Goal: Task Accomplishment & Management: Manage account settings

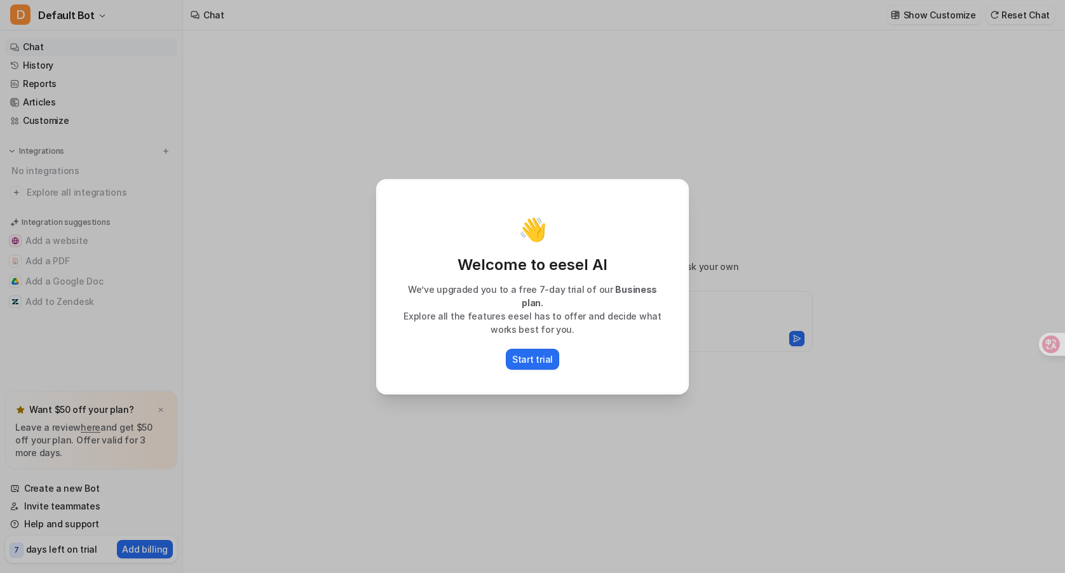
type textarea "**********"
click at [541, 354] on p "Start trial" at bounding box center [532, 359] width 41 height 13
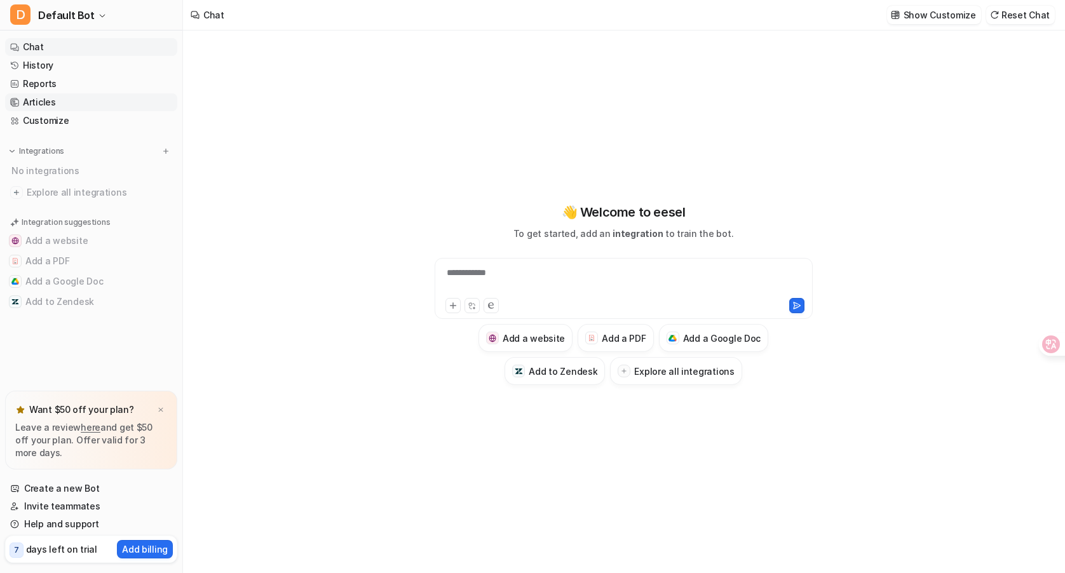
click at [48, 100] on link "Articles" at bounding box center [91, 102] width 172 height 18
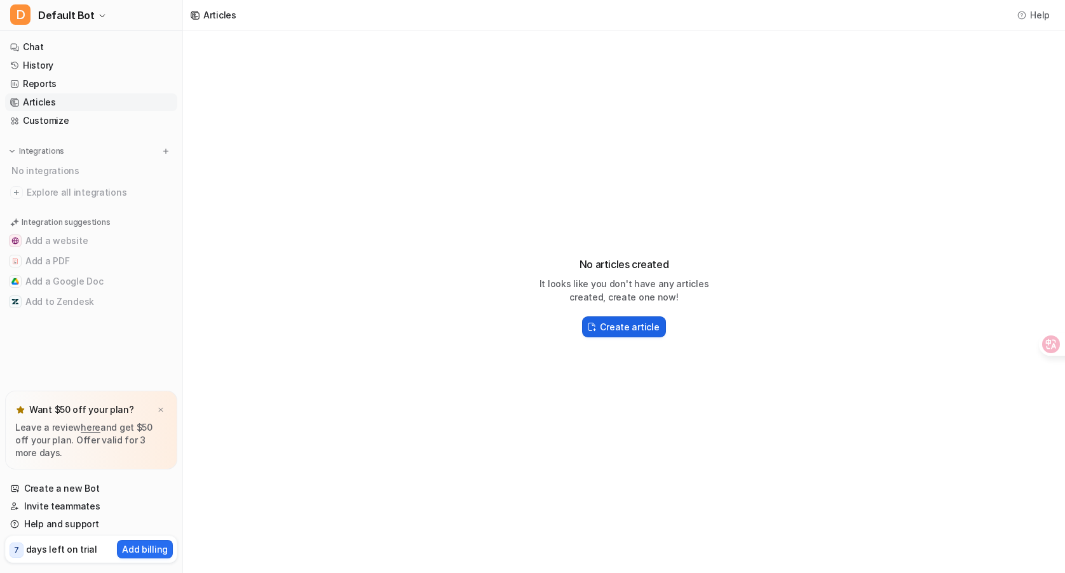
click at [647, 334] on button "Create article" at bounding box center [623, 326] width 83 height 21
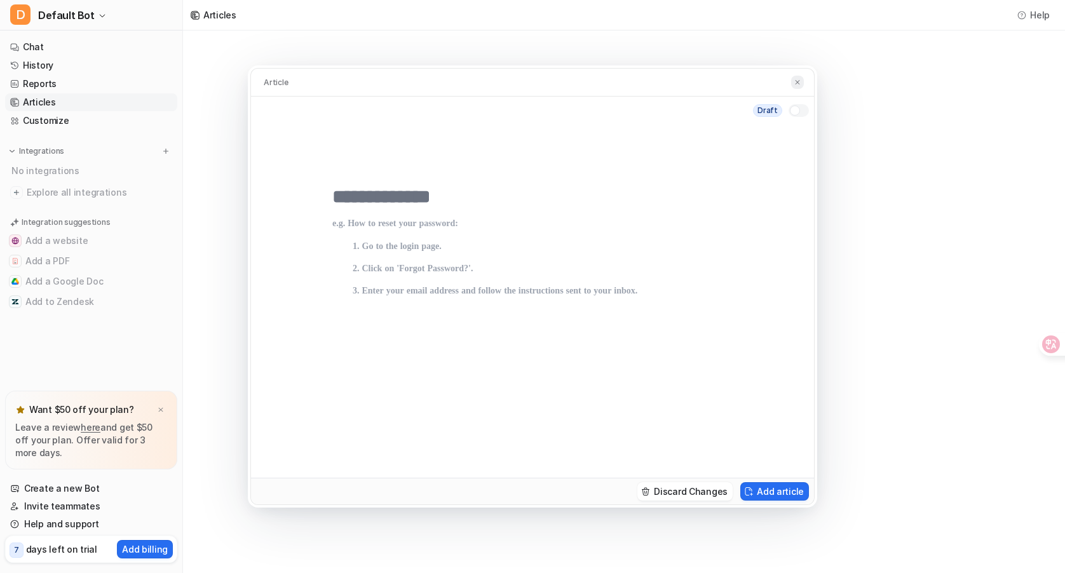
click at [791, 80] on button at bounding box center [797, 82] width 13 height 13
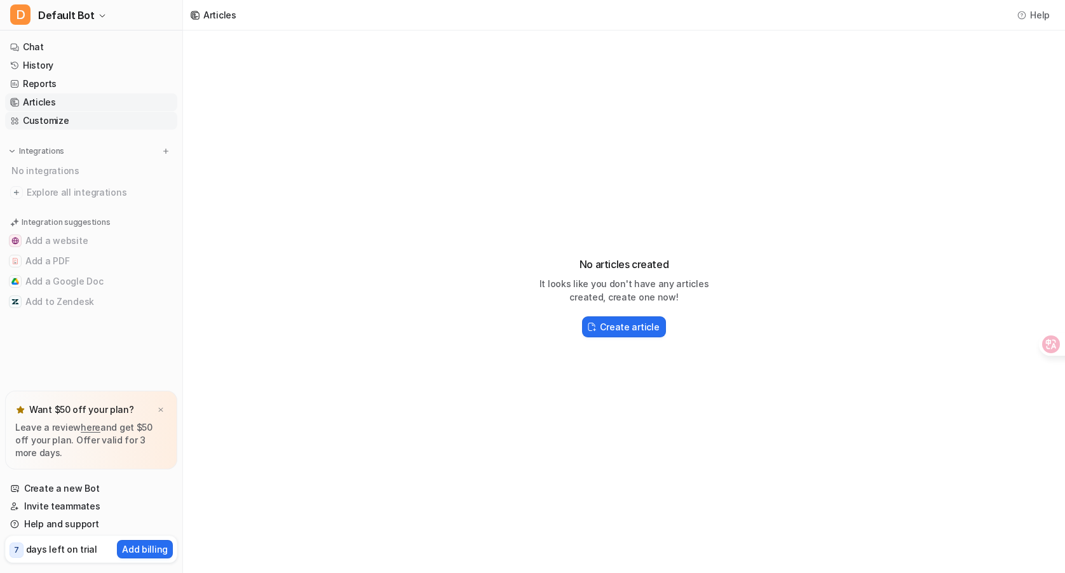
click at [100, 120] on link "Customize" at bounding box center [91, 121] width 172 height 18
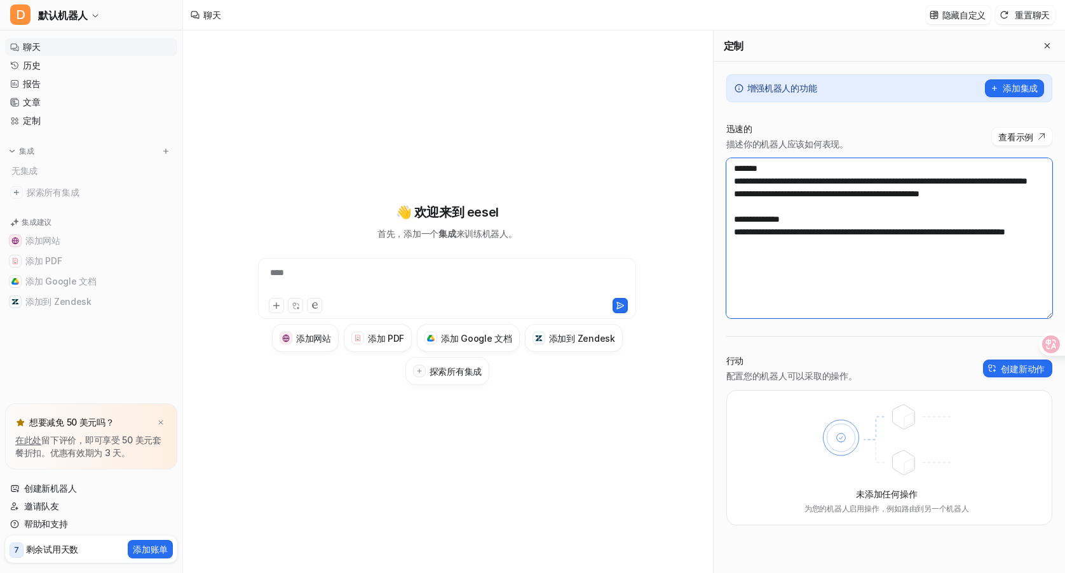
click at [865, 255] on textarea "**********" at bounding box center [889, 238] width 326 height 160
click at [1013, 88] on font "添加集成" at bounding box center [1020, 88] width 35 height 11
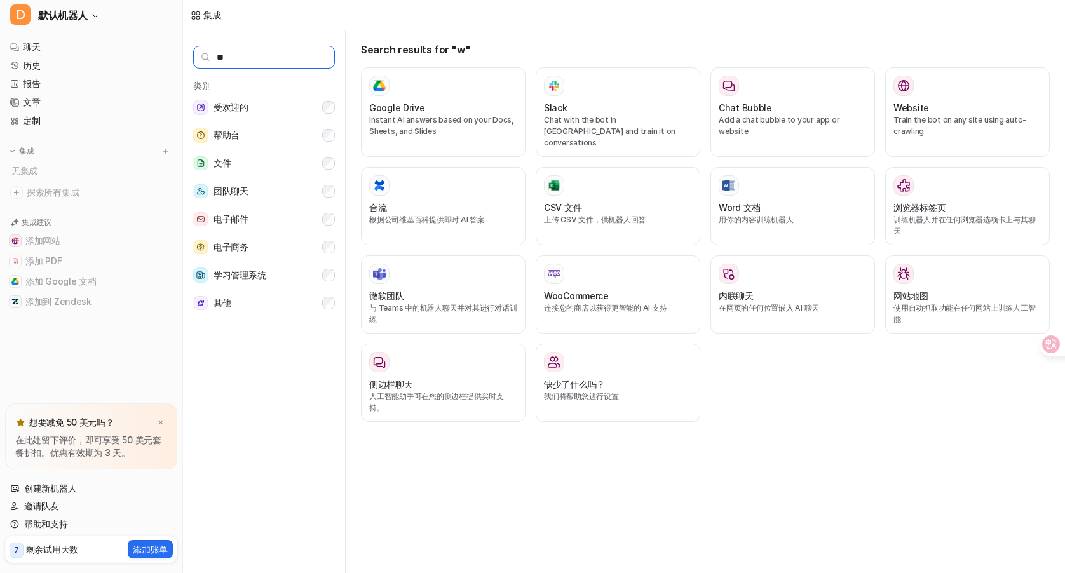
type input "********"
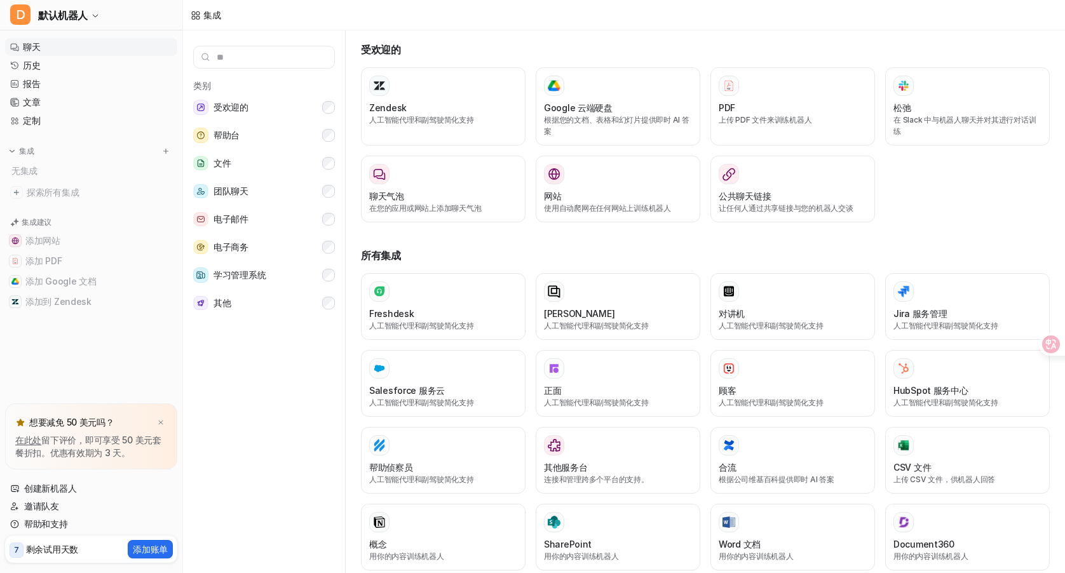
click at [41, 50] on link "聊天" at bounding box center [91, 47] width 172 height 18
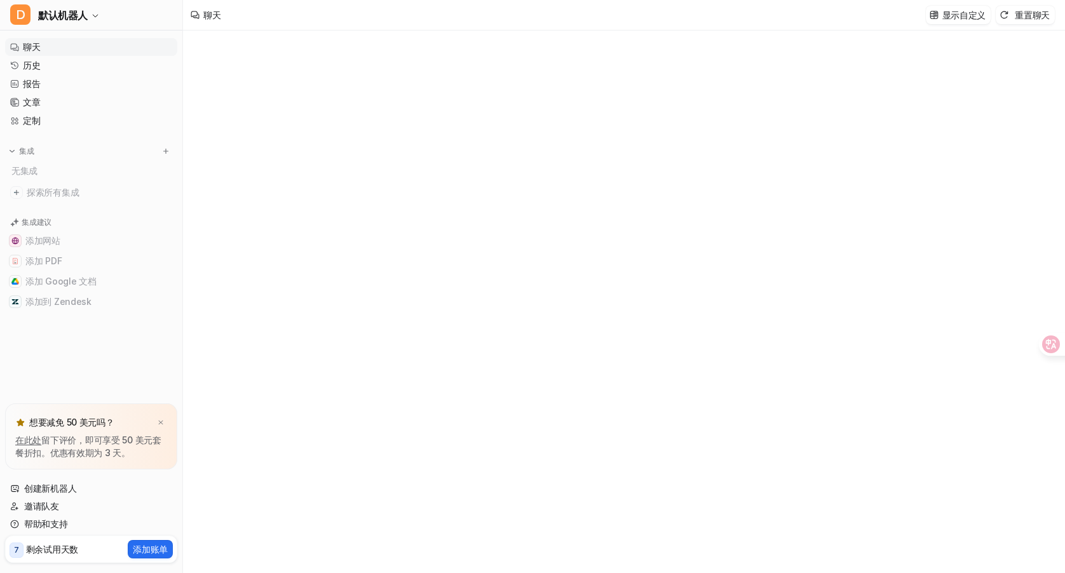
type textarea "**********"
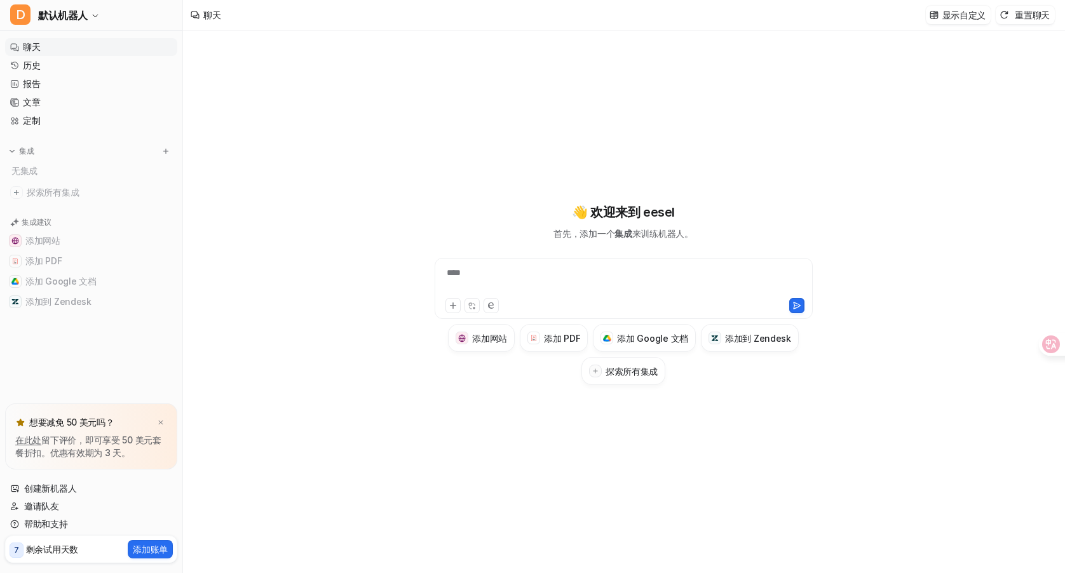
click at [41, 139] on nav "聊天 历史 报告 文章 定制 集成 无集成 探索所有集成 集成建议 添加网站 添加 PDF 添加 Google 文档 添加到 Zendesk" at bounding box center [91, 218] width 182 height 370
click at [27, 125] on font "定制" at bounding box center [31, 120] width 17 height 11
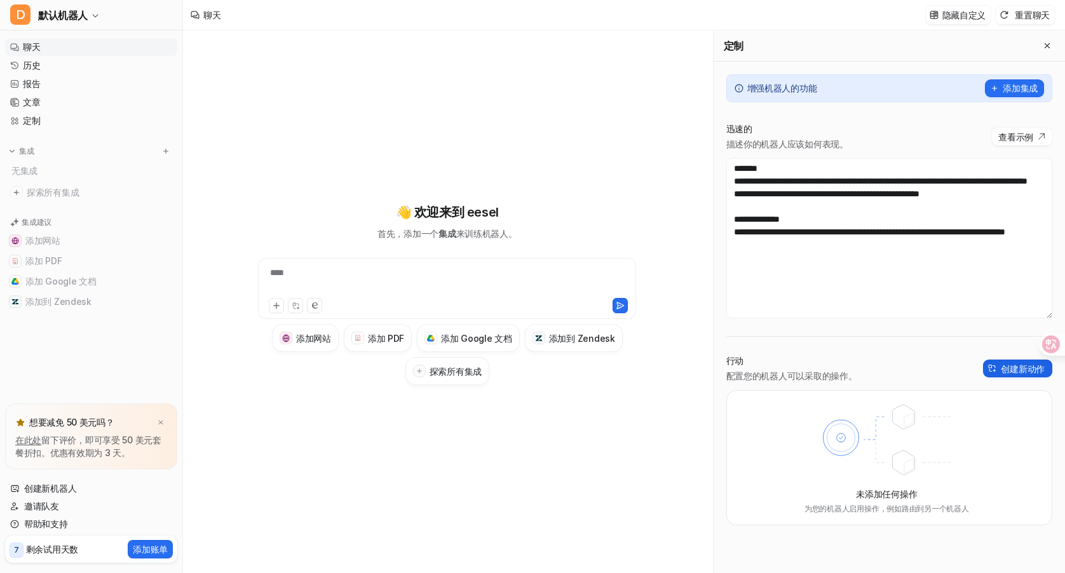
click at [1006, 368] on font "创建新动作" at bounding box center [1023, 368] width 44 height 11
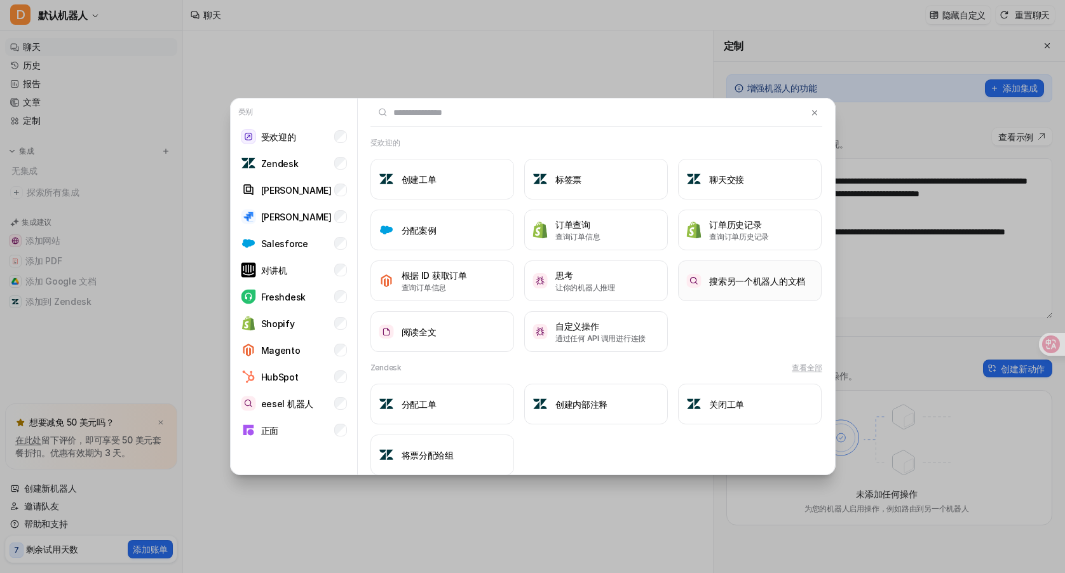
click at [750, 267] on button "搜索另一个机器人的文档" at bounding box center [750, 280] width 144 height 41
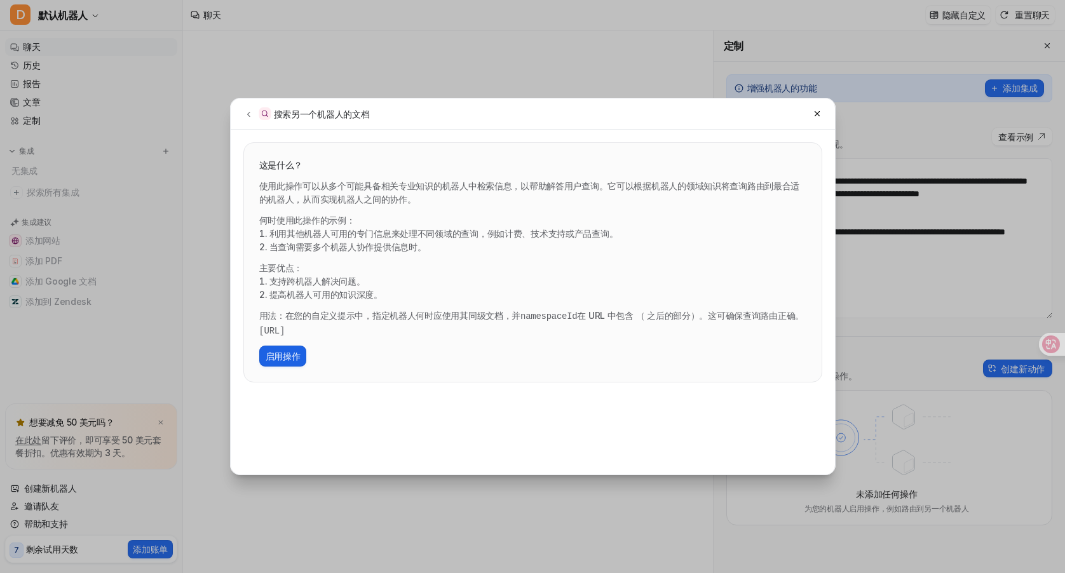
click at [274, 351] on font "启用操作" at bounding box center [283, 356] width 35 height 11
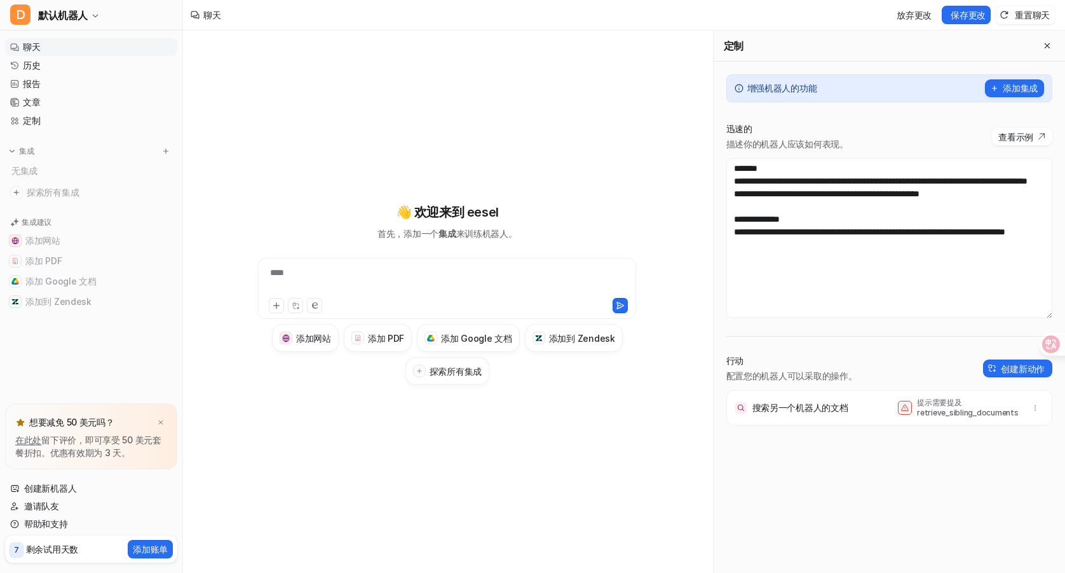
click at [921, 414] on font "retrieve_sibling_documents" at bounding box center [968, 413] width 102 height 10
click at [1038, 409] on icon "button" at bounding box center [1034, 407] width 9 height 9
click at [891, 414] on div "搜索另一个机器人的文档 提示需要提及 retrieve_sibling_documents 删除" at bounding box center [889, 408] width 314 height 36
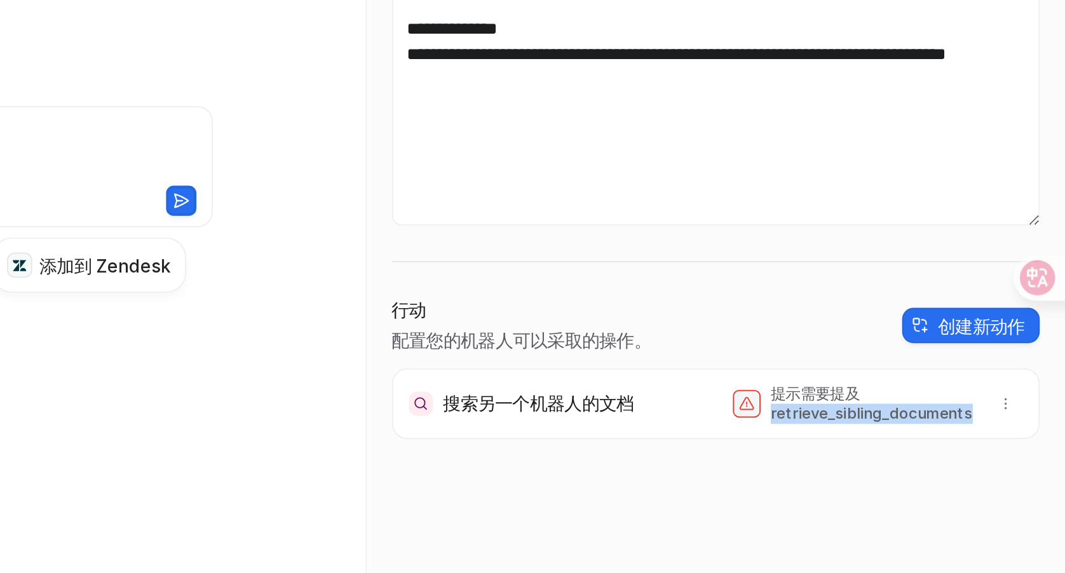
drag, startPoint x: 916, startPoint y: 414, endPoint x: 1021, endPoint y: 414, distance: 104.8
click at [1021, 414] on div "提示需要提及 retrieve_sibling_documents" at bounding box center [971, 408] width 146 height 20
copy font "retrieve_sibling_documents"
click at [959, 414] on font "retrieve_sibling_documents" at bounding box center [968, 413] width 102 height 10
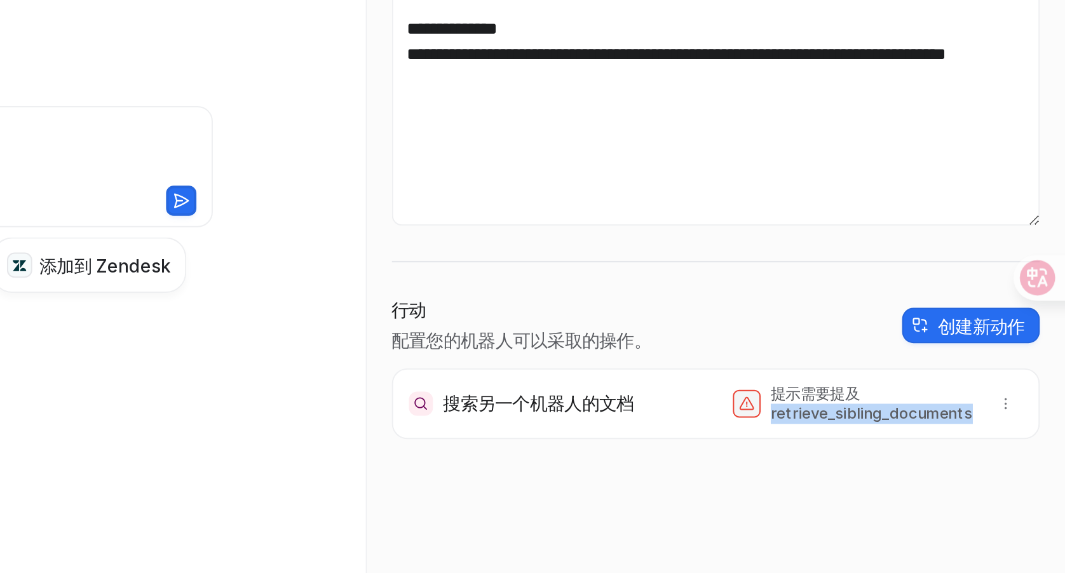
click at [953, 413] on font "retrieve_sibling_documents" at bounding box center [968, 413] width 102 height 10
drag, startPoint x: 972, startPoint y: 413, endPoint x: 946, endPoint y: 412, distance: 26.1
click at [946, 412] on font "retrieve_sibling_documents" at bounding box center [968, 413] width 102 height 10
copy font "sibling_"
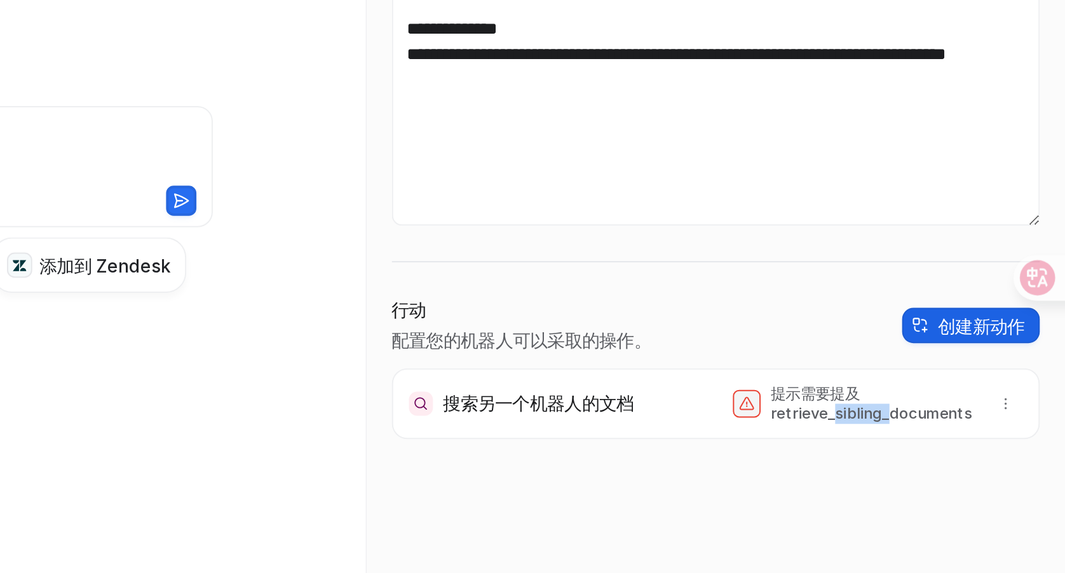
click at [1019, 375] on button "创建新动作" at bounding box center [1017, 369] width 69 height 18
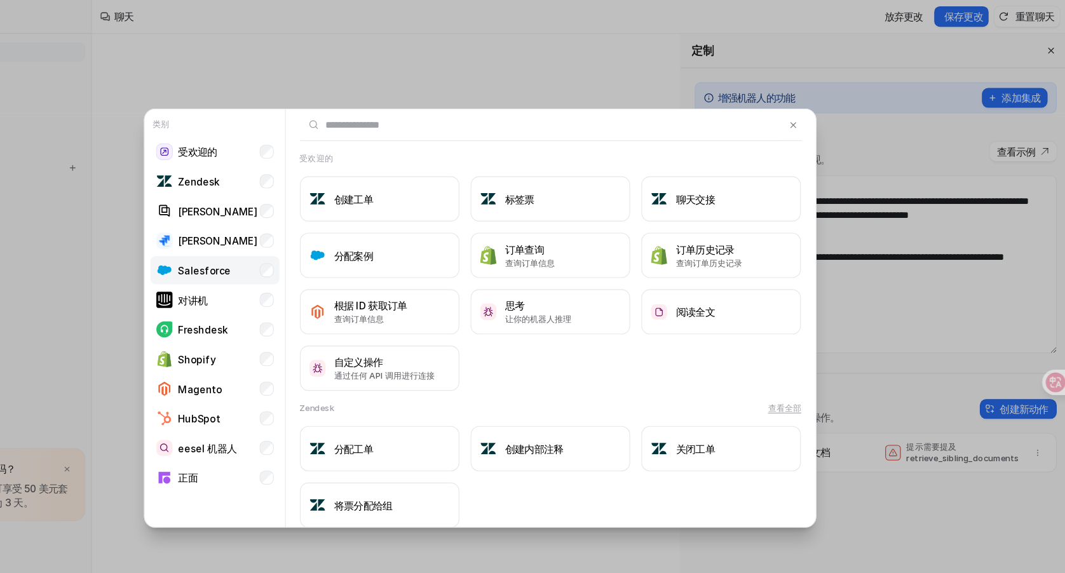
click at [285, 240] on font "Salesforce" at bounding box center [284, 243] width 47 height 11
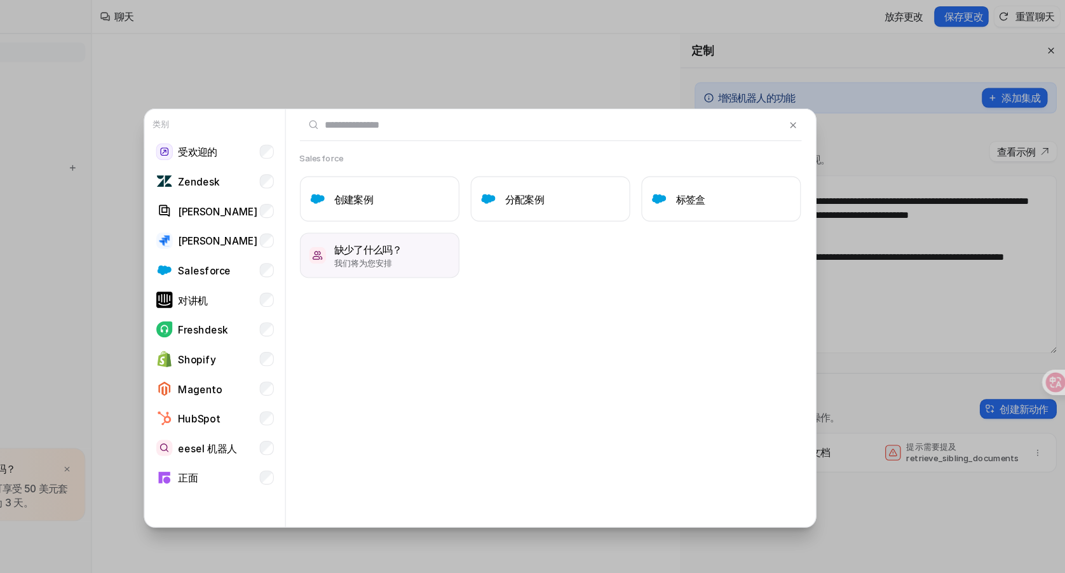
click at [454, 234] on p "我们将为您安排" at bounding box center [432, 236] width 61 height 11
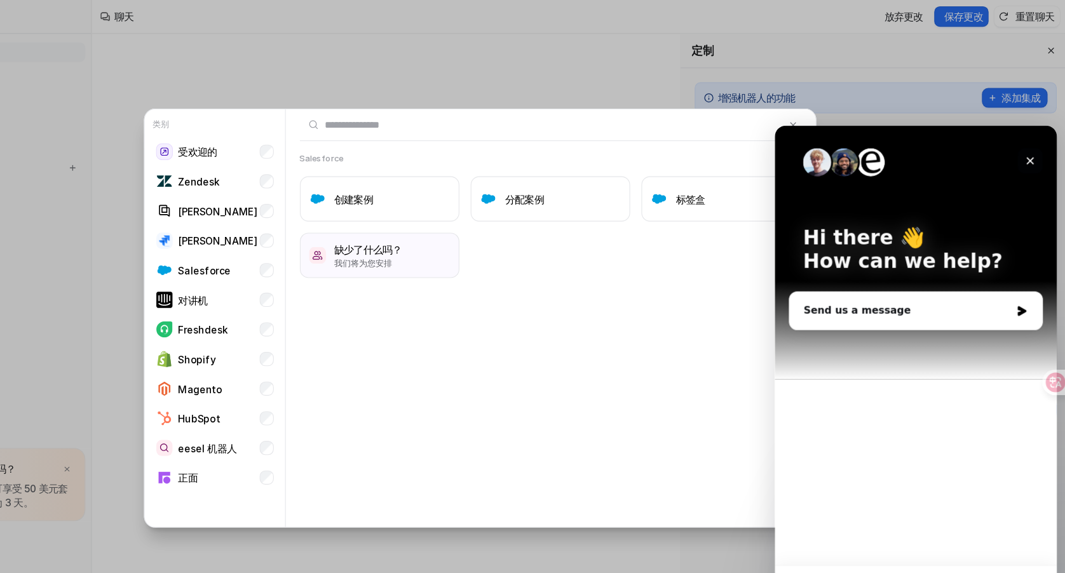
click at [1004, 156] on icon "Close" at bounding box center [1004, 157] width 7 height 7
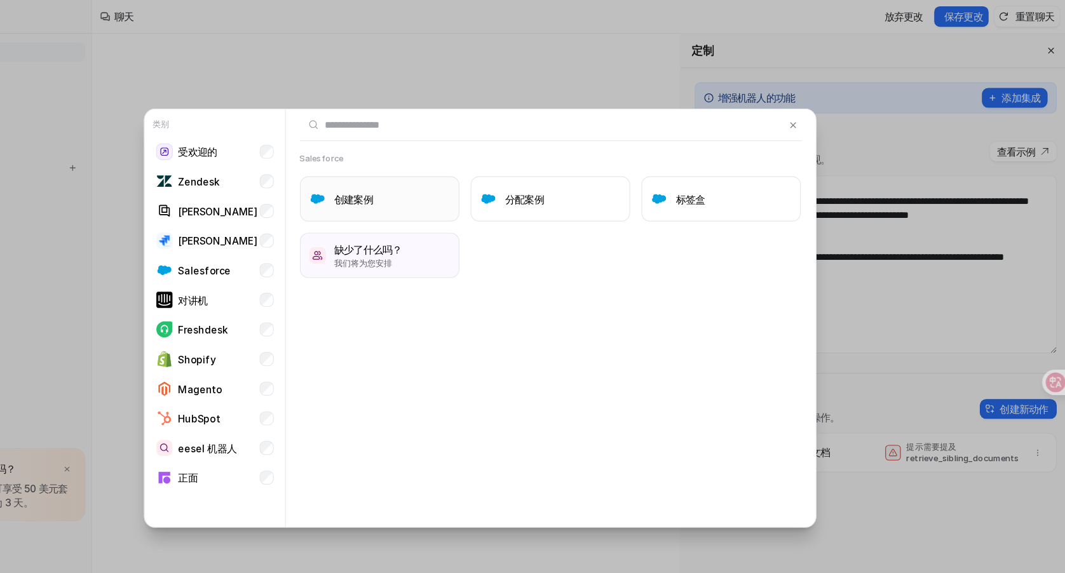
click at [463, 189] on button "创建案例" at bounding box center [442, 179] width 144 height 41
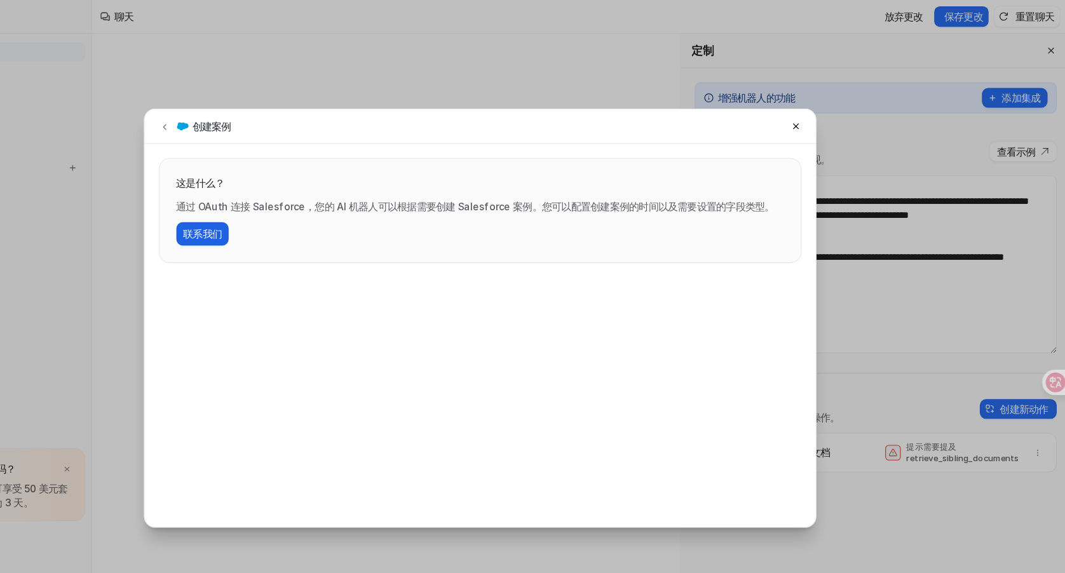
click at [280, 220] on button "联系我们" at bounding box center [283, 210] width 48 height 21
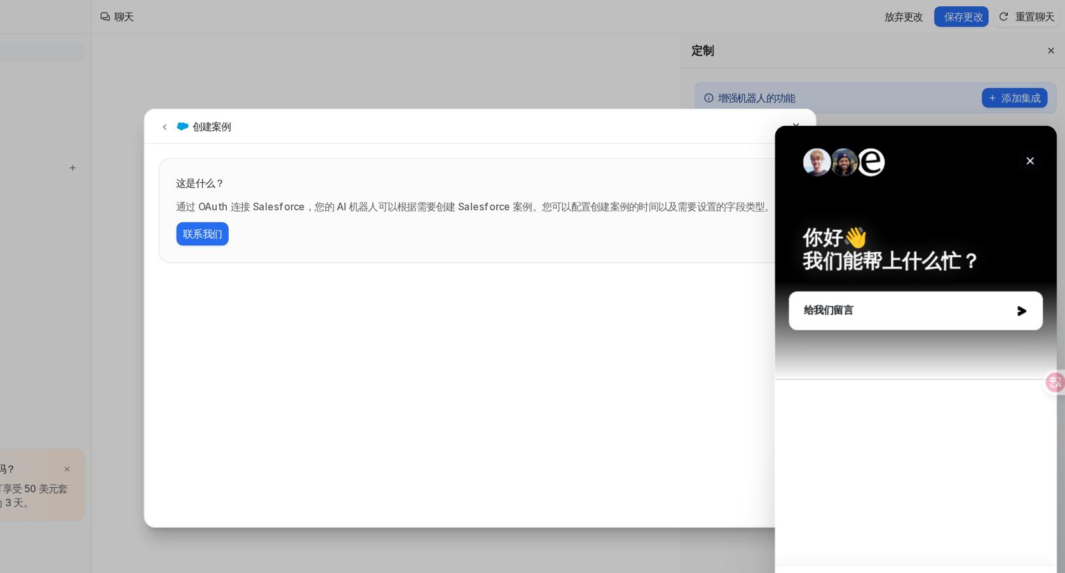
click at [1011, 162] on div "关闭" at bounding box center [1004, 156] width 23 height 23
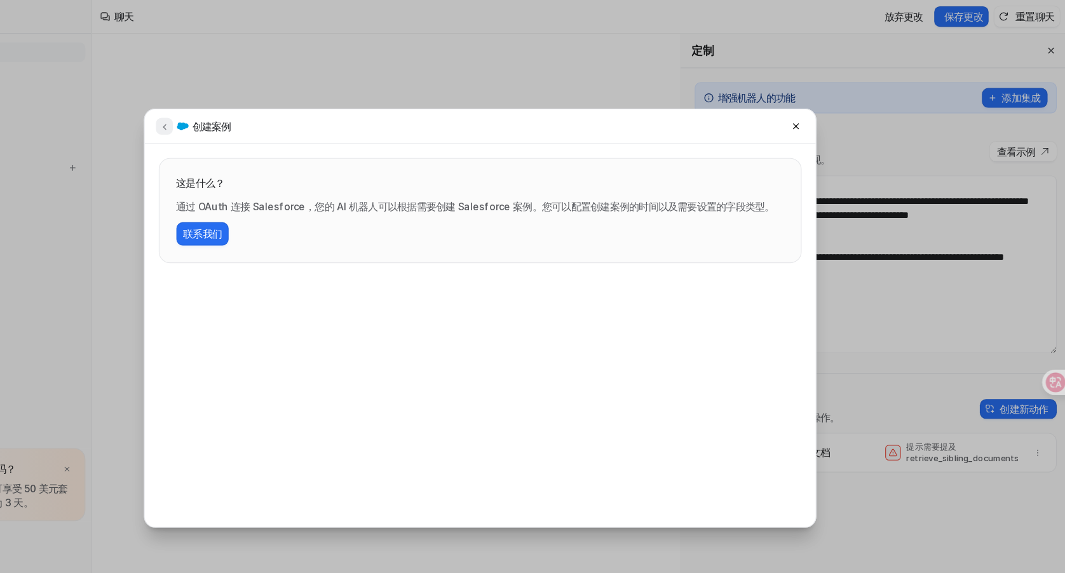
click at [247, 112] on icon at bounding box center [248, 114] width 9 height 10
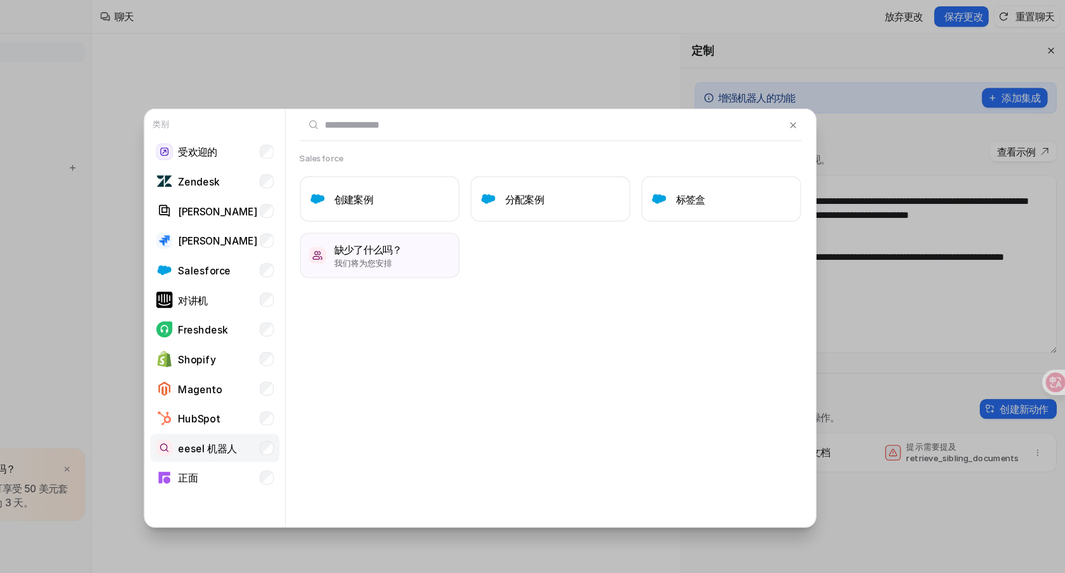
click at [305, 402] on font "eesel 机器人" at bounding box center [287, 403] width 52 height 11
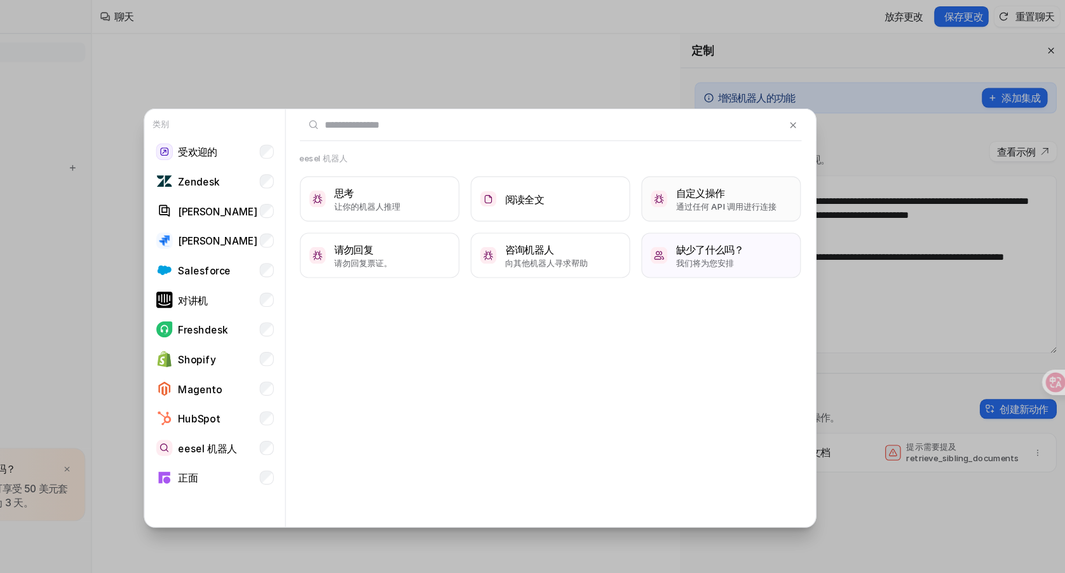
click at [727, 189] on font "通过任何 API 调用进行连接" at bounding box center [754, 186] width 90 height 10
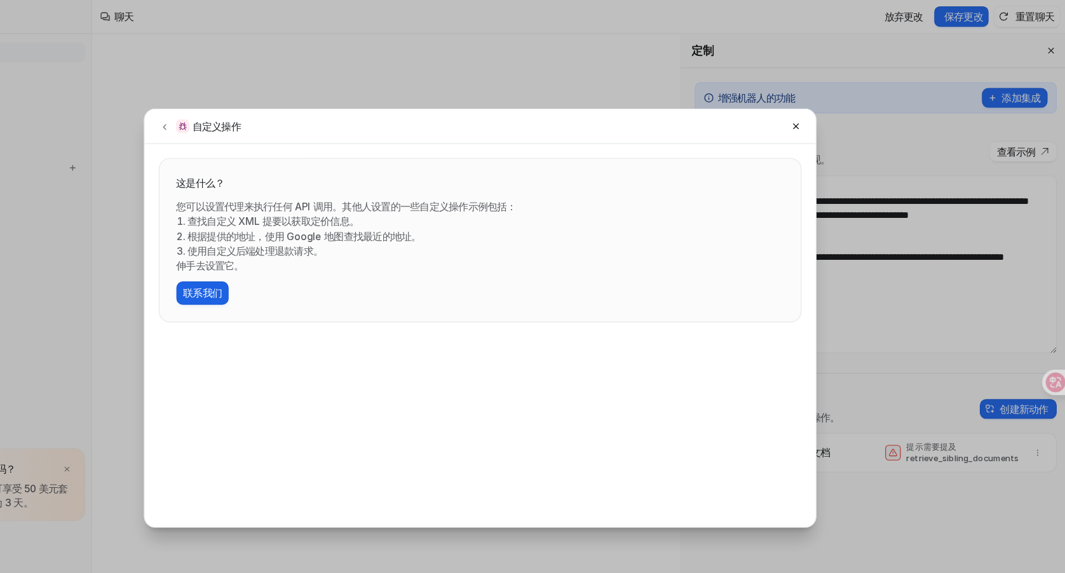
click at [297, 266] on font "联系我们" at bounding box center [283, 264] width 35 height 11
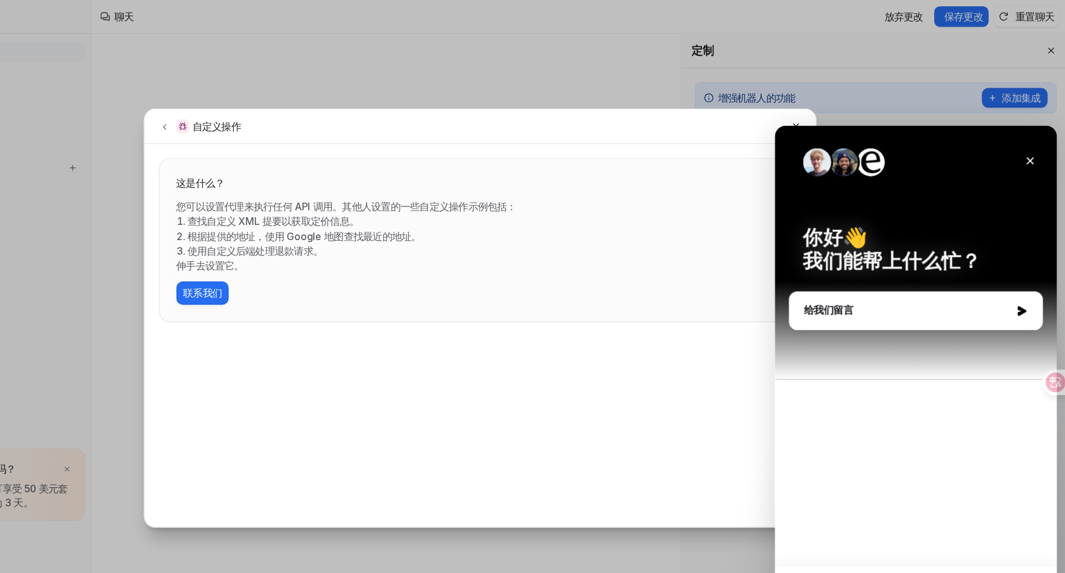
click at [992, 156] on div "对讲机" at bounding box center [901, 157] width 203 height 25
click at [996, 157] on div "关闭" at bounding box center [1004, 156] width 23 height 23
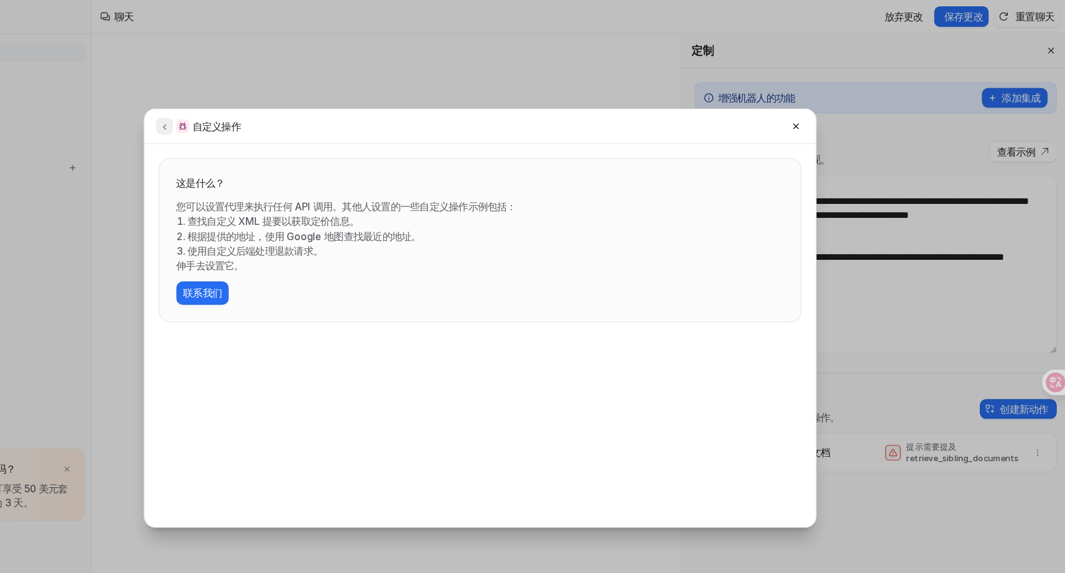
click at [253, 116] on button at bounding box center [248, 113] width 15 height 15
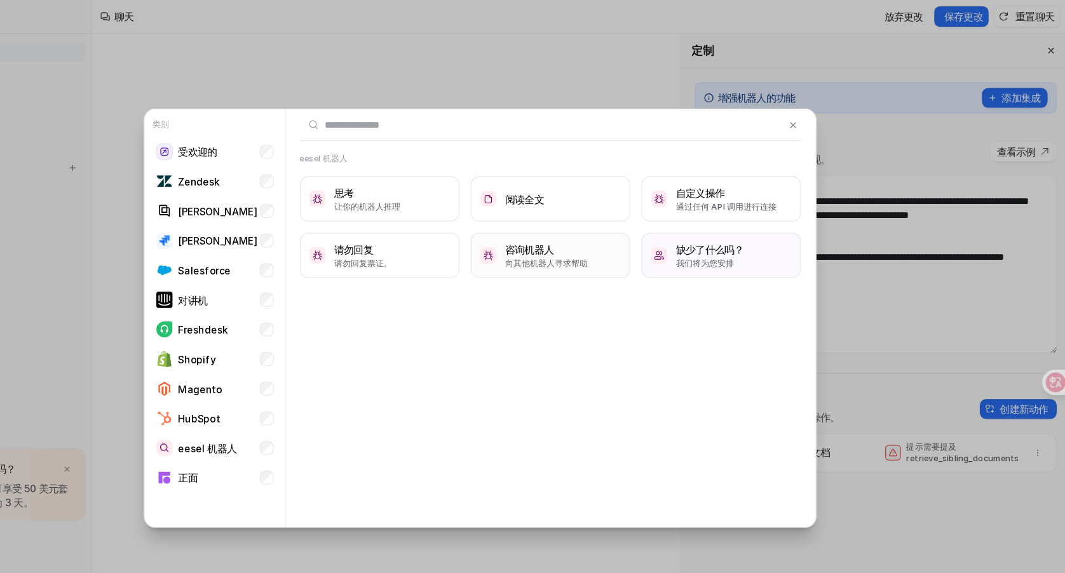
click at [581, 234] on font "向其他机器人寻求帮助" at bounding box center [592, 237] width 75 height 10
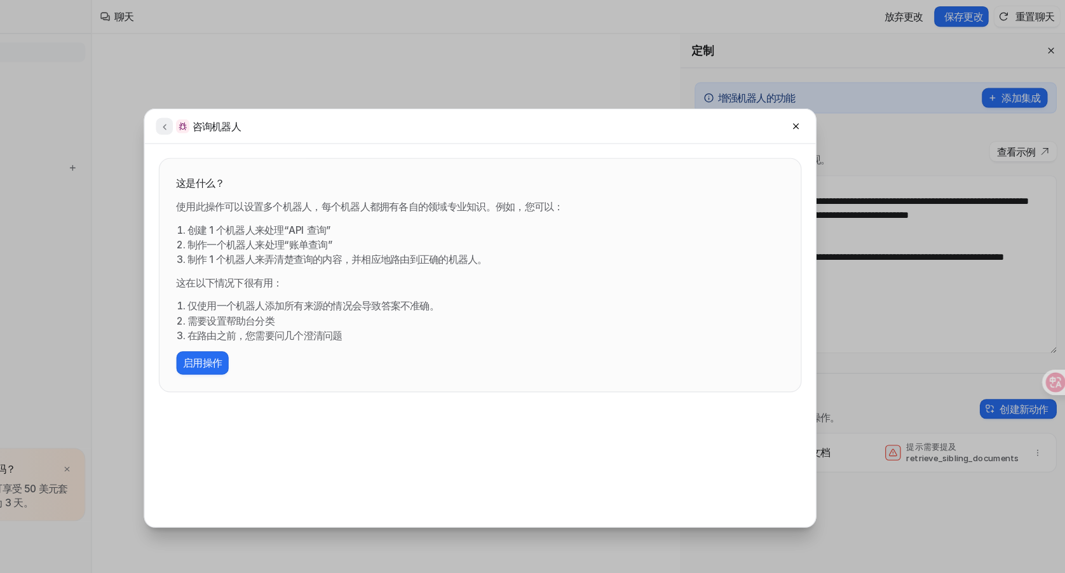
click at [245, 119] on button at bounding box center [248, 113] width 15 height 15
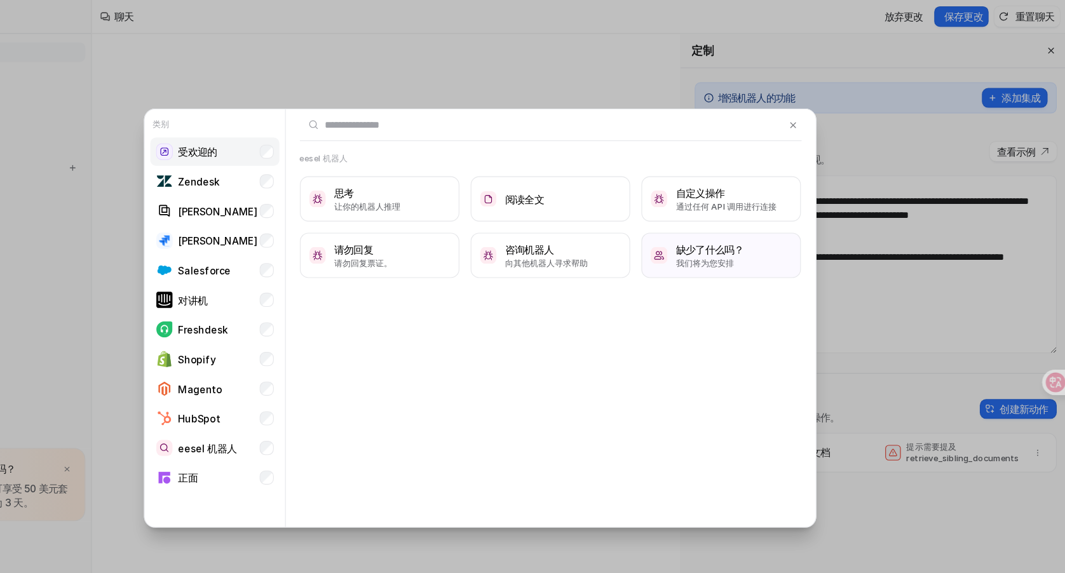
click at [293, 140] on font "受欢迎的" at bounding box center [278, 137] width 35 height 11
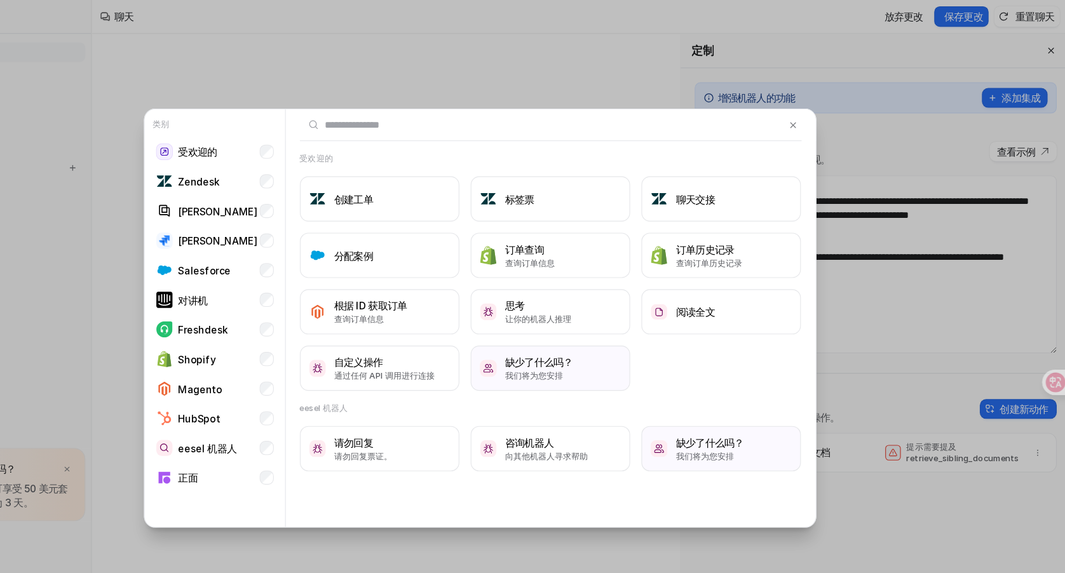
drag, startPoint x: 567, startPoint y: 303, endPoint x: 550, endPoint y: 303, distance: 17.2
click at [554, 303] on div "创建工单 标签票 聊天交接 分配案例 订单查询 查询订单信息 订单历史记录 查询订单历史记录 根据 ID 获取订单 查询订单信息 思考 让你的机器人推理 阅读…" at bounding box center [596, 255] width 452 height 193
click at [314, 144] on li "受欢迎的" at bounding box center [294, 136] width 116 height 25
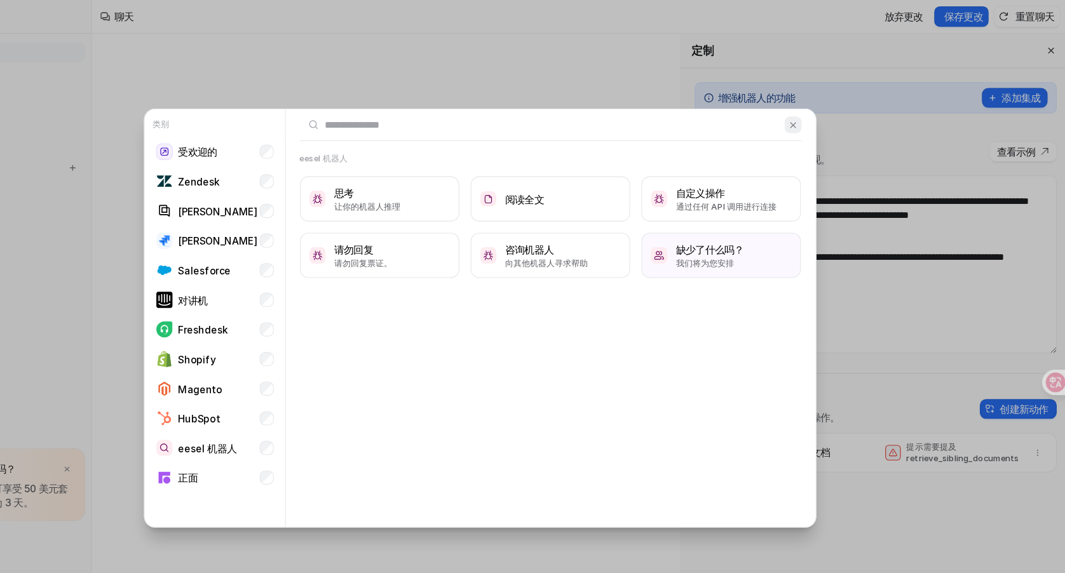
click at [814, 118] on button at bounding box center [814, 112] width 15 height 15
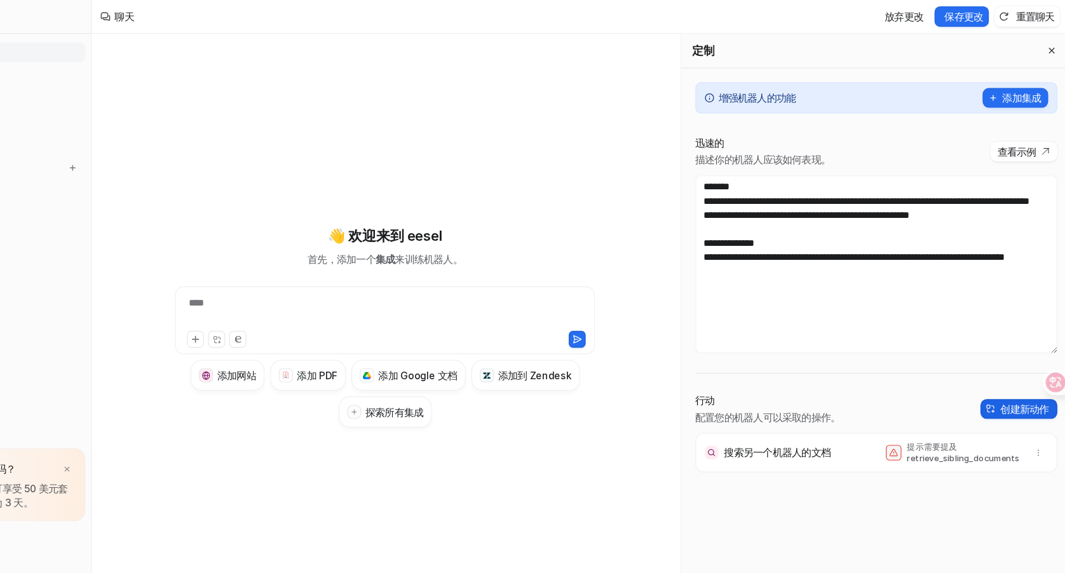
click at [1018, 367] on font "创建新动作" at bounding box center [1023, 368] width 44 height 11
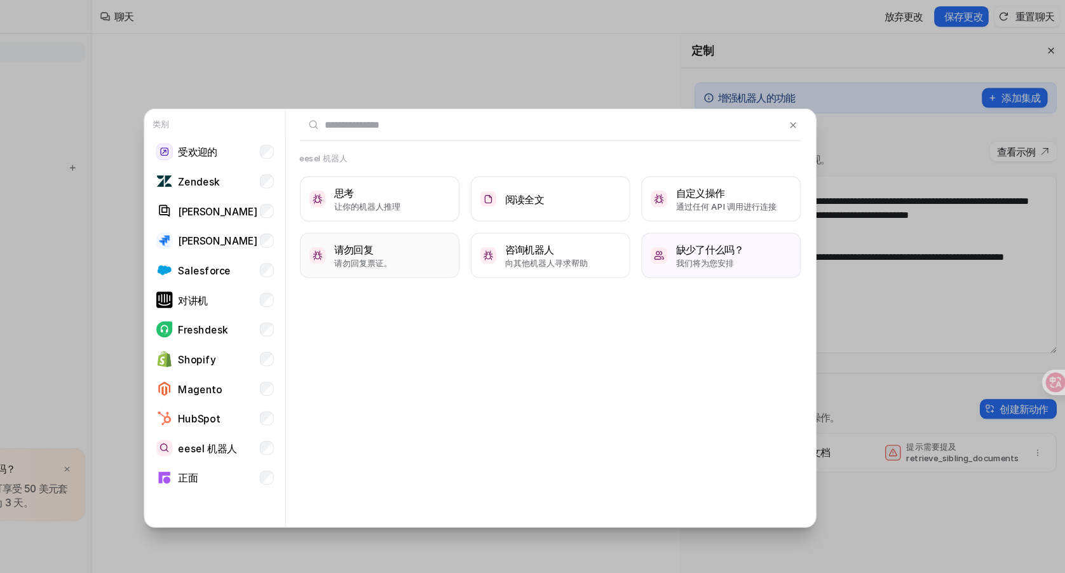
click at [424, 234] on font "请勿回复票证。" at bounding box center [428, 237] width 52 height 10
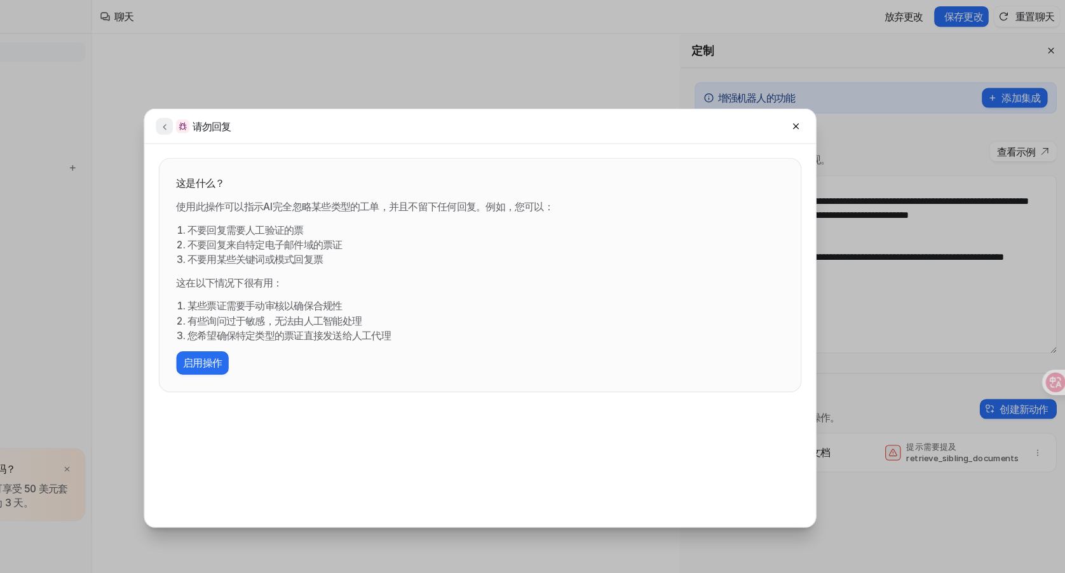
click at [248, 118] on icon at bounding box center [248, 114] width 9 height 10
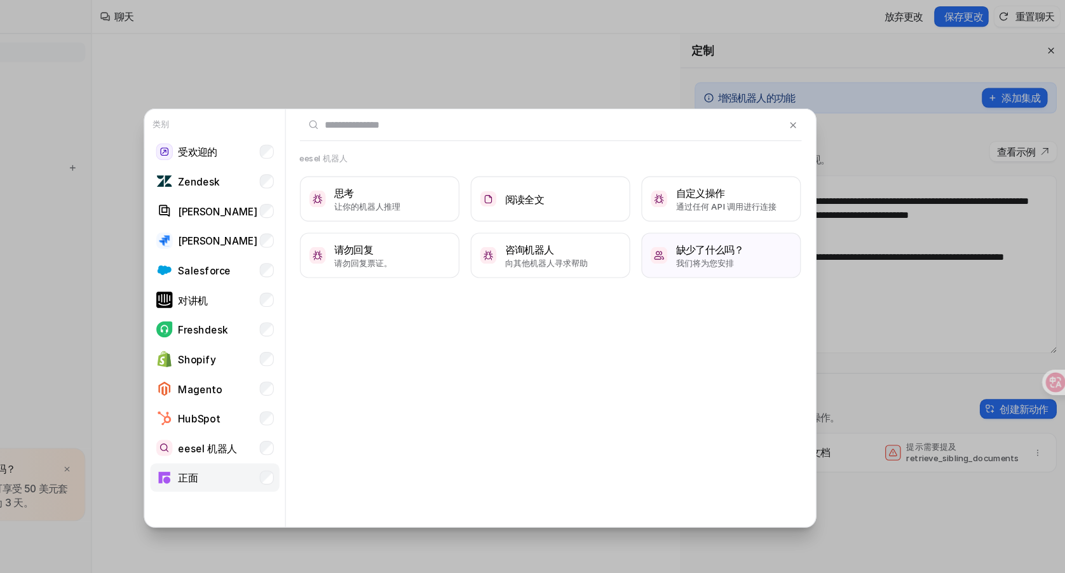
click at [270, 432] on font "正面" at bounding box center [269, 430] width 17 height 11
click at [274, 399] on font "eesel 机器人" at bounding box center [287, 403] width 52 height 11
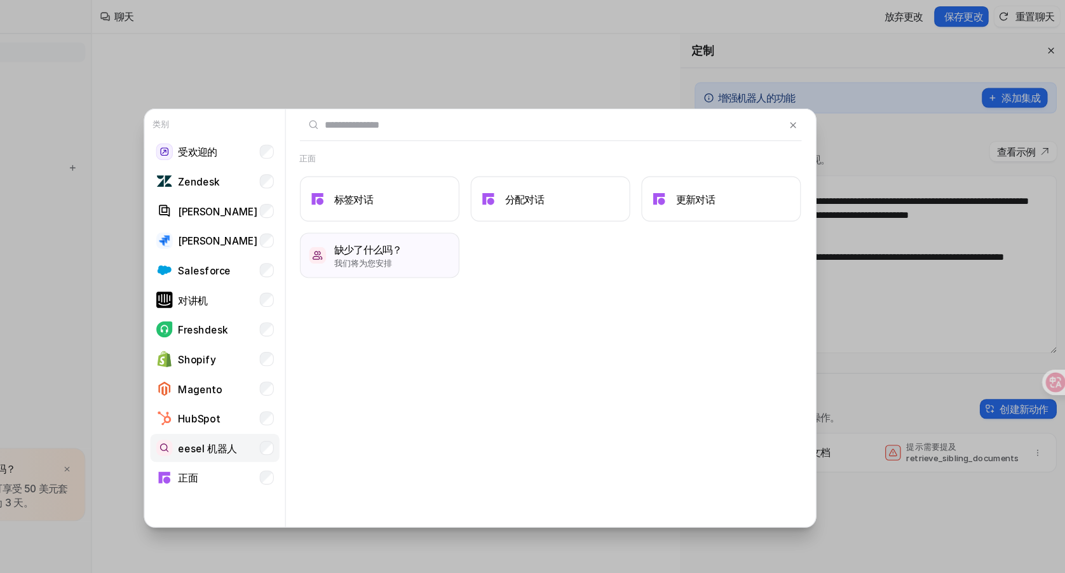
click at [308, 404] on font "eesel 机器人" at bounding box center [287, 403] width 52 height 11
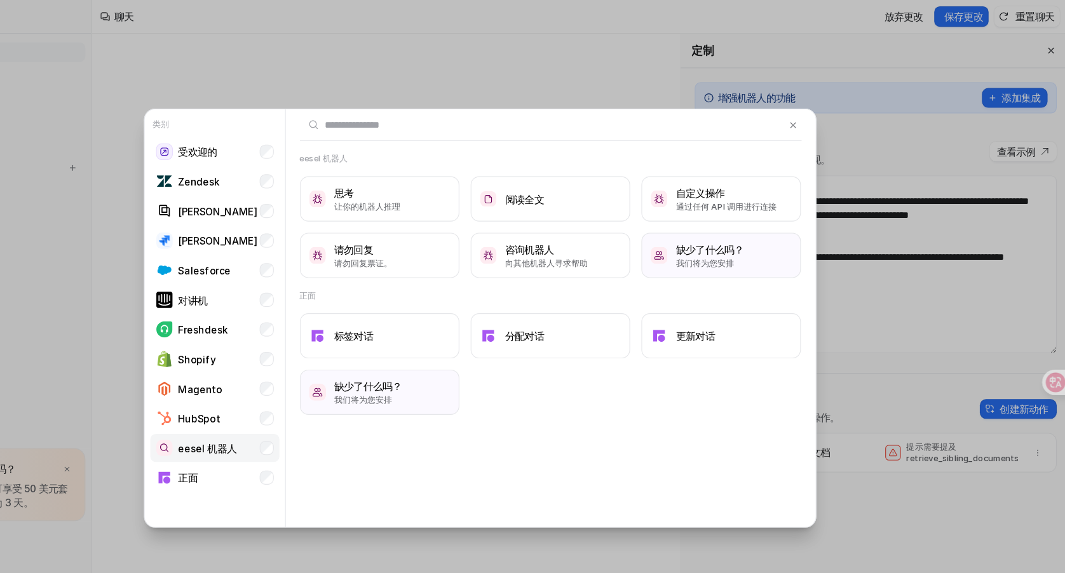
click at [315, 415] on li "eesel 机器人" at bounding box center [294, 403] width 116 height 25
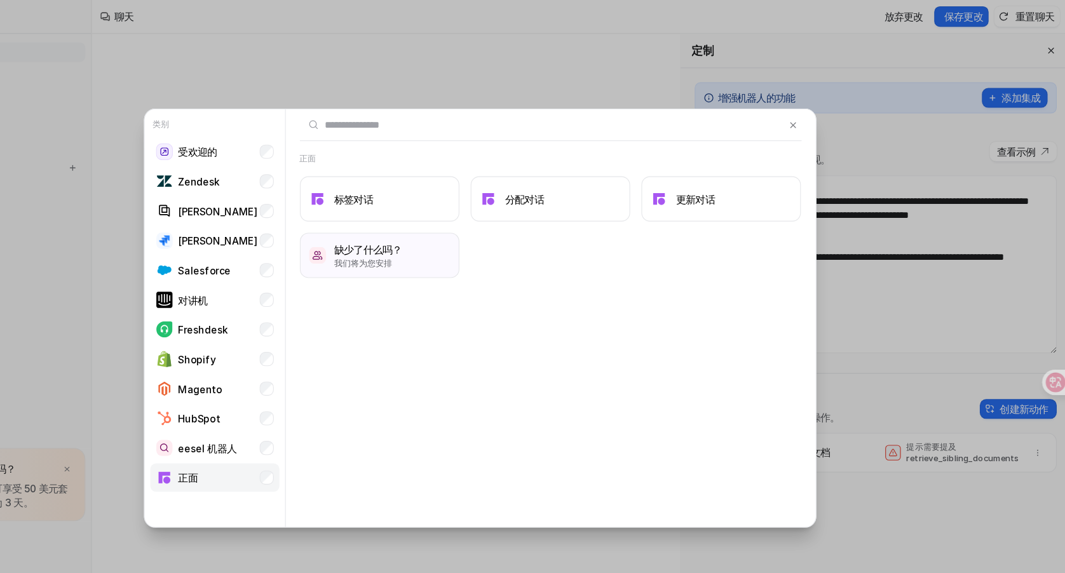
click at [312, 424] on li "正面" at bounding box center [294, 429] width 116 height 25
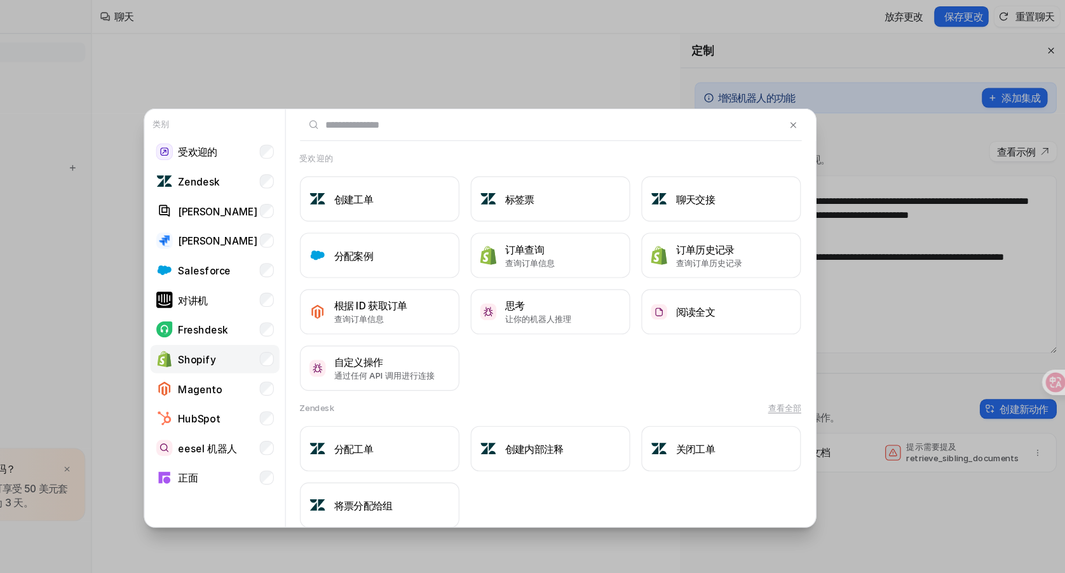
click at [290, 319] on font "Shopify" at bounding box center [278, 323] width 34 height 11
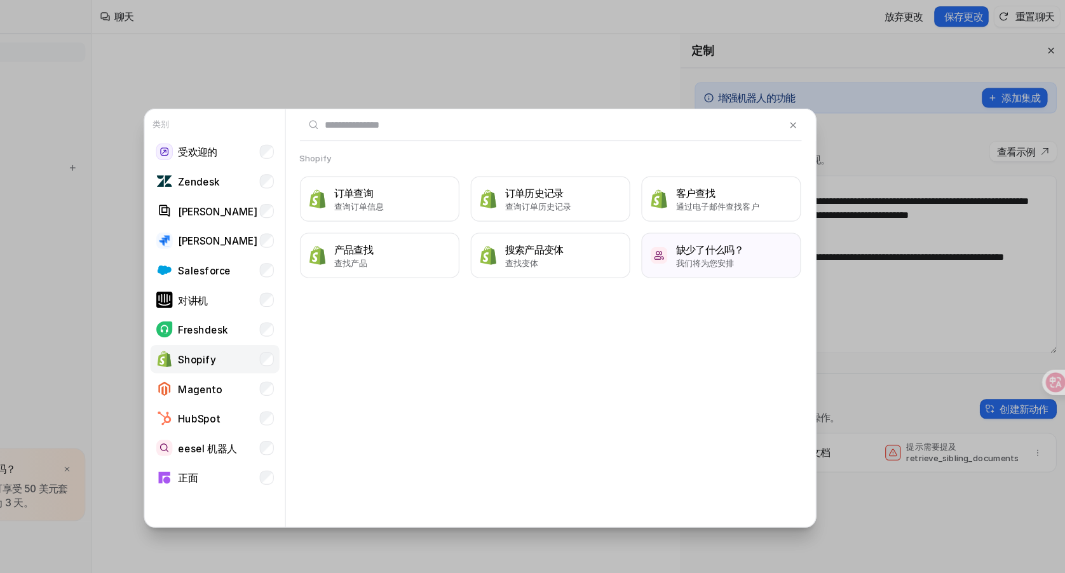
click at [308, 319] on li "Shopify" at bounding box center [294, 323] width 116 height 25
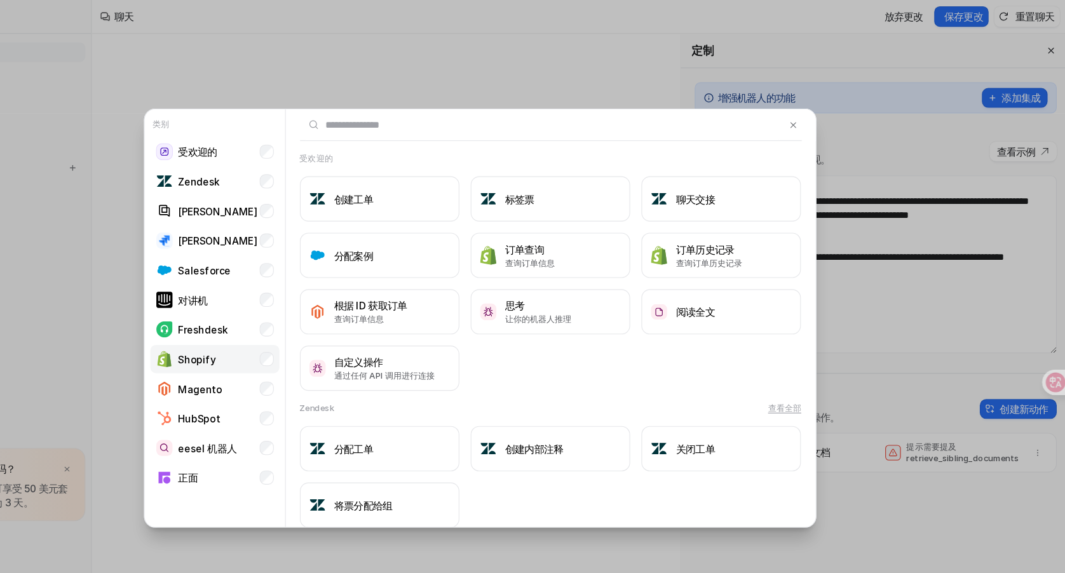
click at [313, 319] on li "Shopify" at bounding box center [294, 323] width 116 height 25
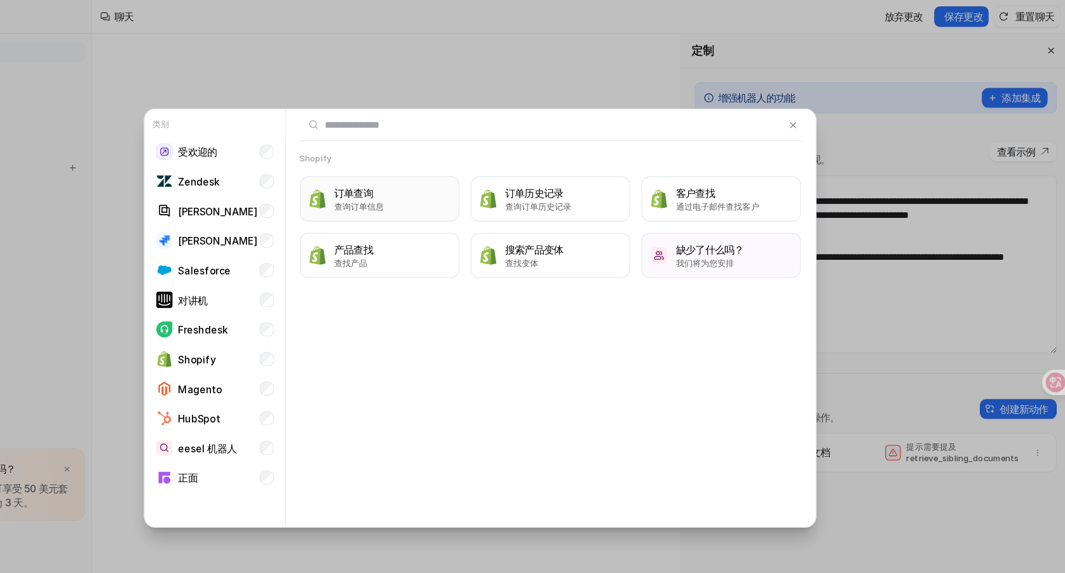
click at [455, 159] on button "订单查询 查询订单信息" at bounding box center [442, 179] width 144 height 41
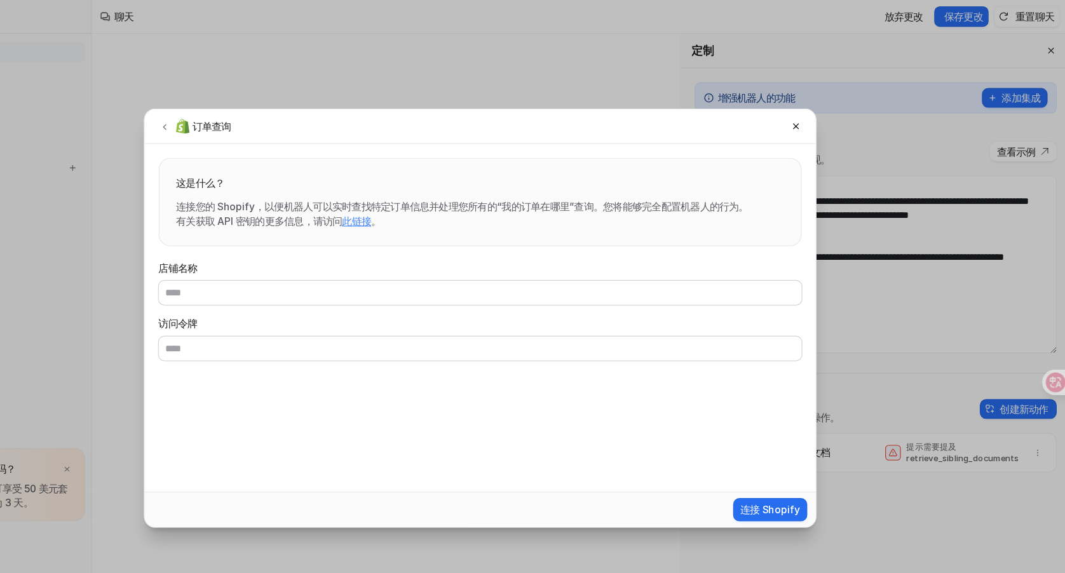
click at [243, 105] on div "订单查询" at bounding box center [533, 113] width 604 height 31
click at [244, 116] on icon at bounding box center [248, 114] width 9 height 10
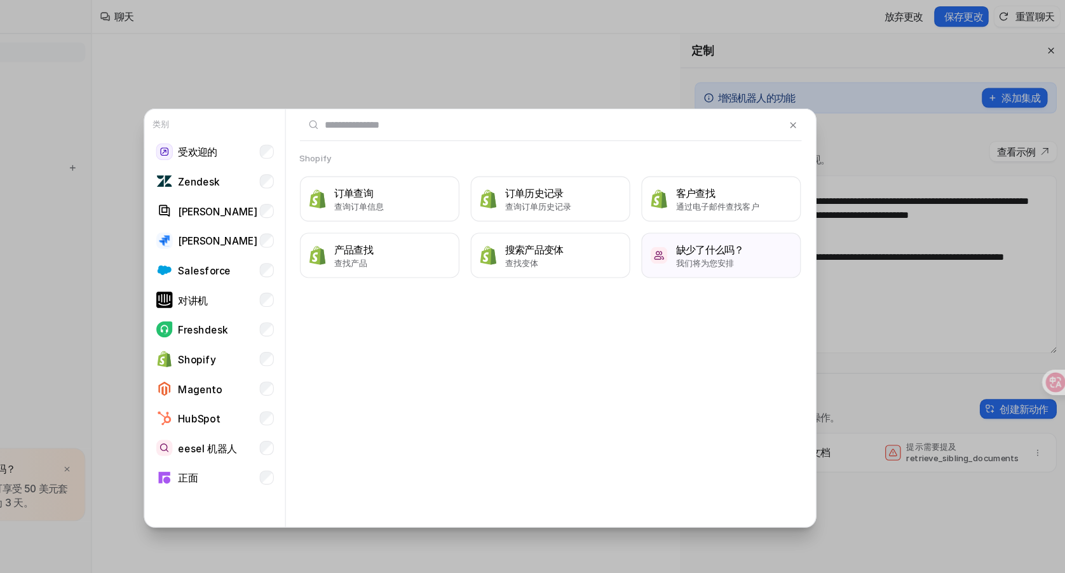
click at [813, 120] on div at bounding box center [596, 112] width 452 height 29
click at [817, 114] on img at bounding box center [814, 113] width 9 height 10
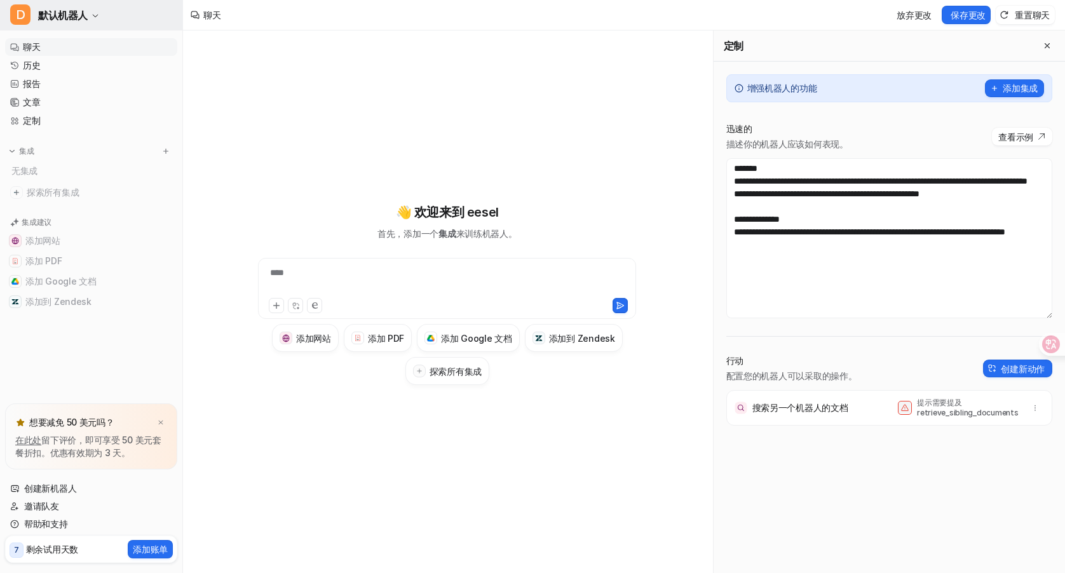
click at [62, 9] on font "默认机器人" at bounding box center [63, 15] width 50 height 13
click at [42, 100] on font "设置" at bounding box center [41, 96] width 17 height 11
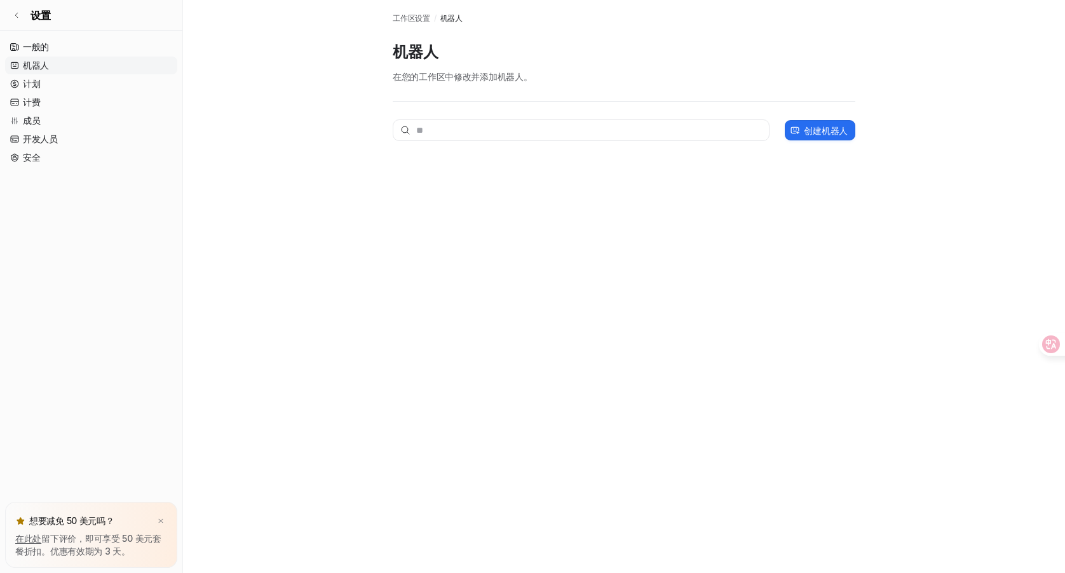
click at [37, 64] on font "机器人" at bounding box center [36, 65] width 26 height 11
click at [20, 48] on link "一般的" at bounding box center [91, 47] width 172 height 18
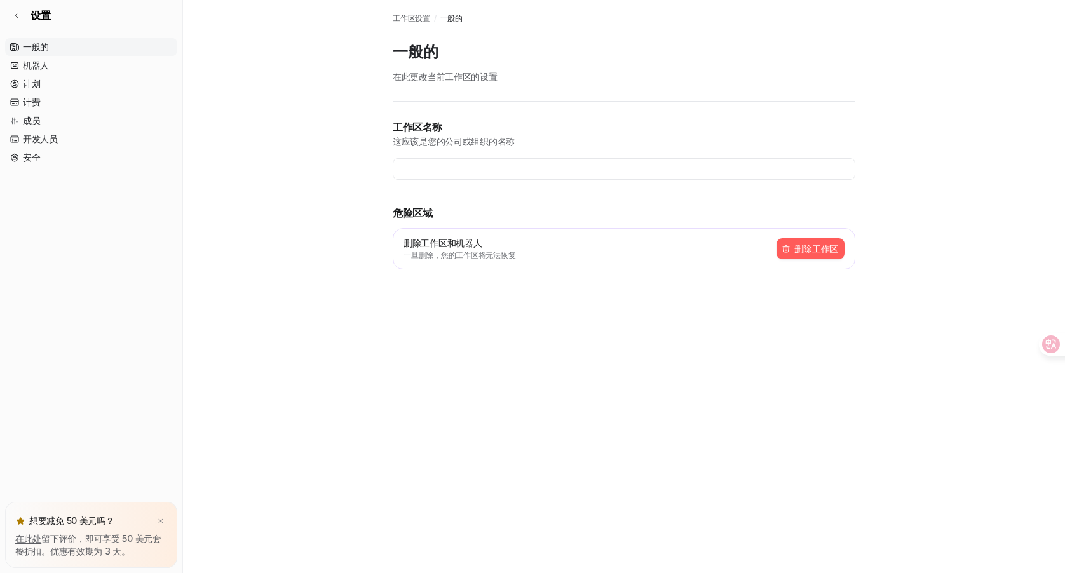
type input "**********"
click at [42, 62] on font "机器人" at bounding box center [36, 65] width 26 height 11
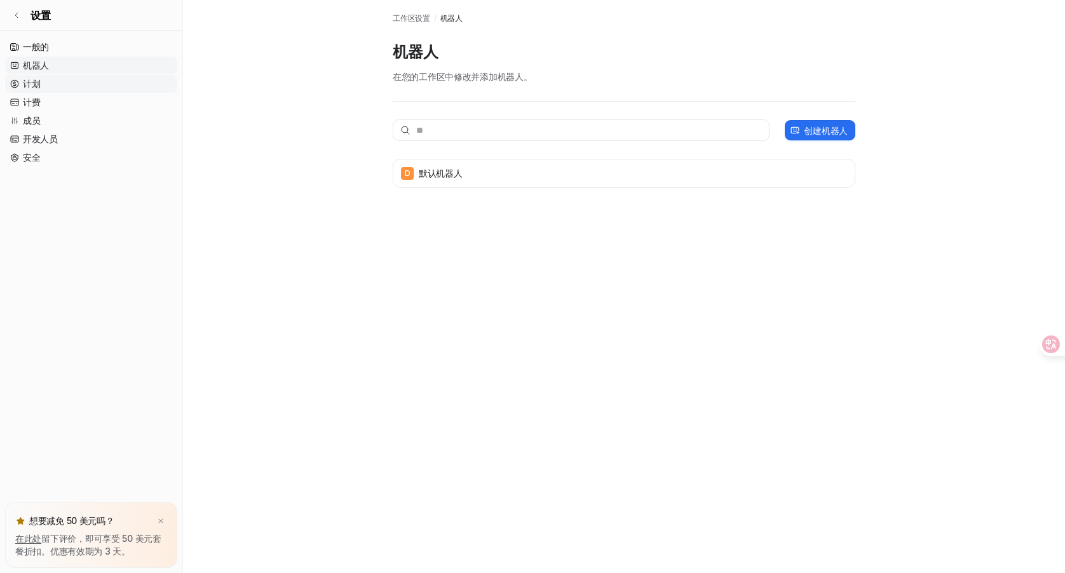
click at [50, 79] on link "计划" at bounding box center [91, 84] width 172 height 18
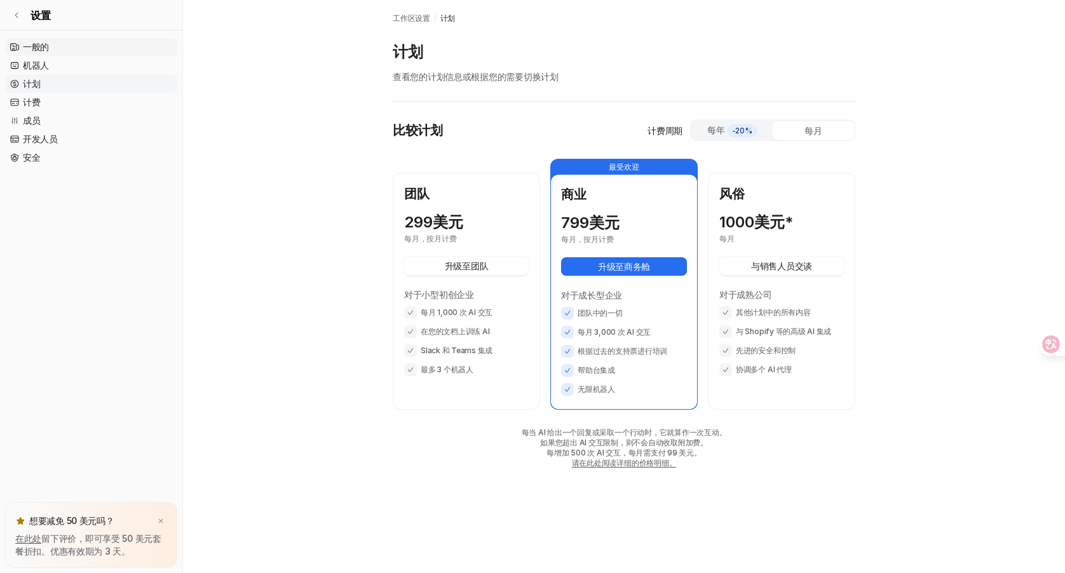
click at [38, 38] on link "一般的" at bounding box center [91, 47] width 172 height 18
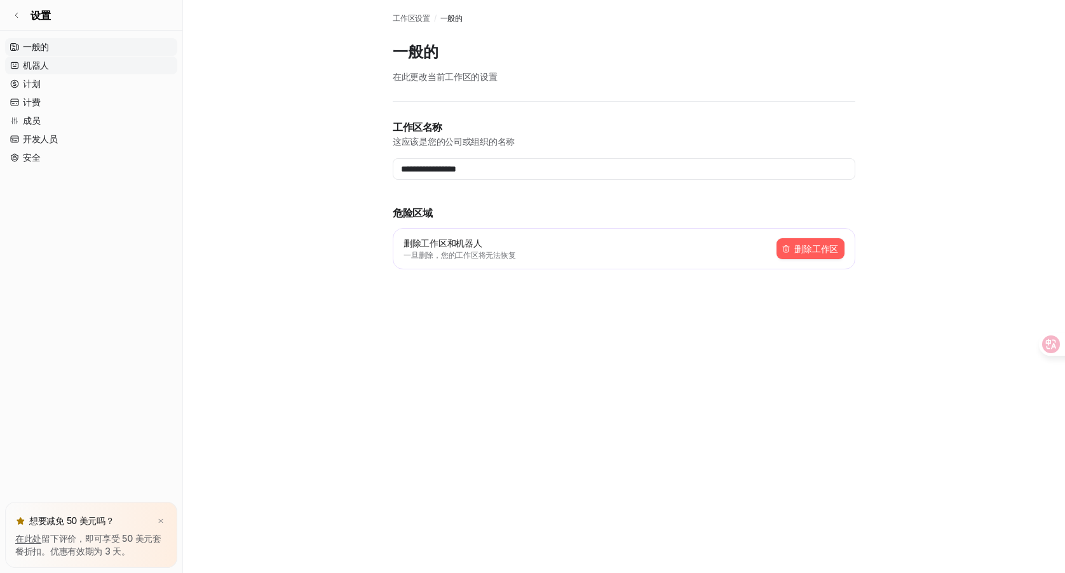
click at [49, 65] on link "机器人" at bounding box center [91, 66] width 172 height 18
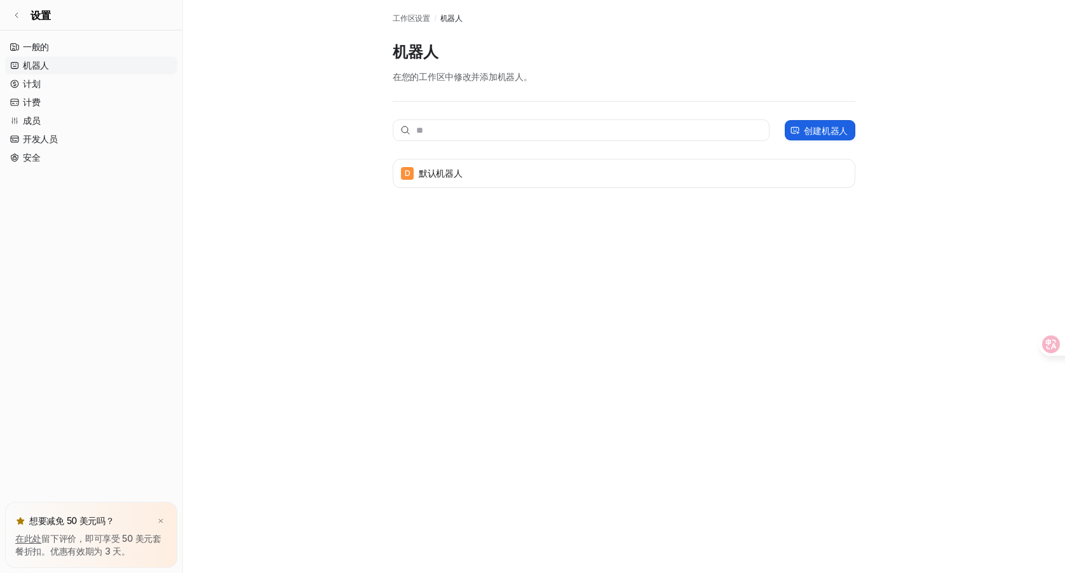
click at [826, 136] on p "创建机器人" at bounding box center [826, 130] width 44 height 13
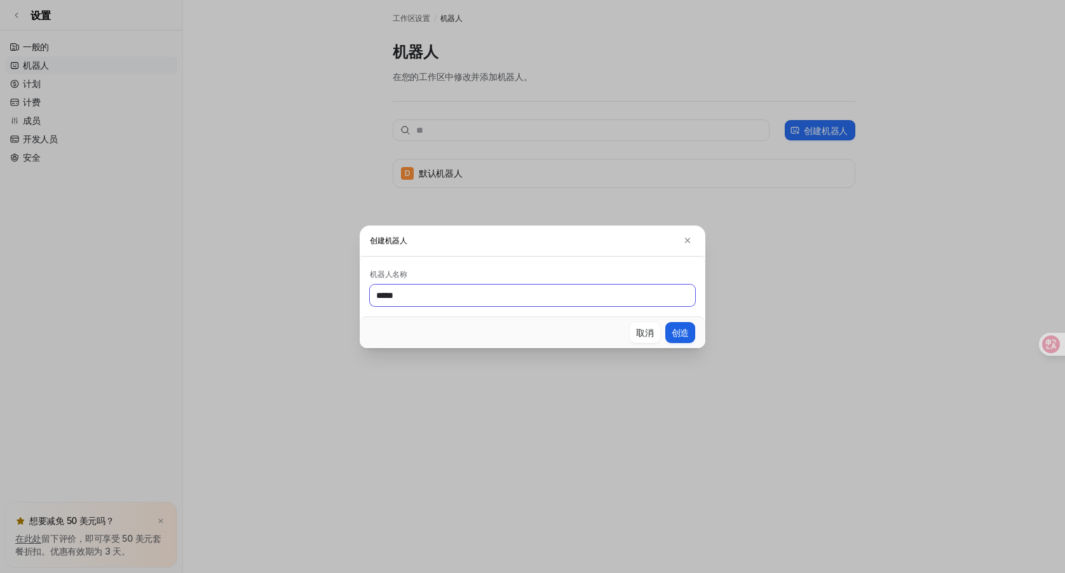
type input "*****"
click at [669, 336] on button "创造" at bounding box center [680, 332] width 30 height 21
